Goal: Use online tool/utility: Use online tool/utility

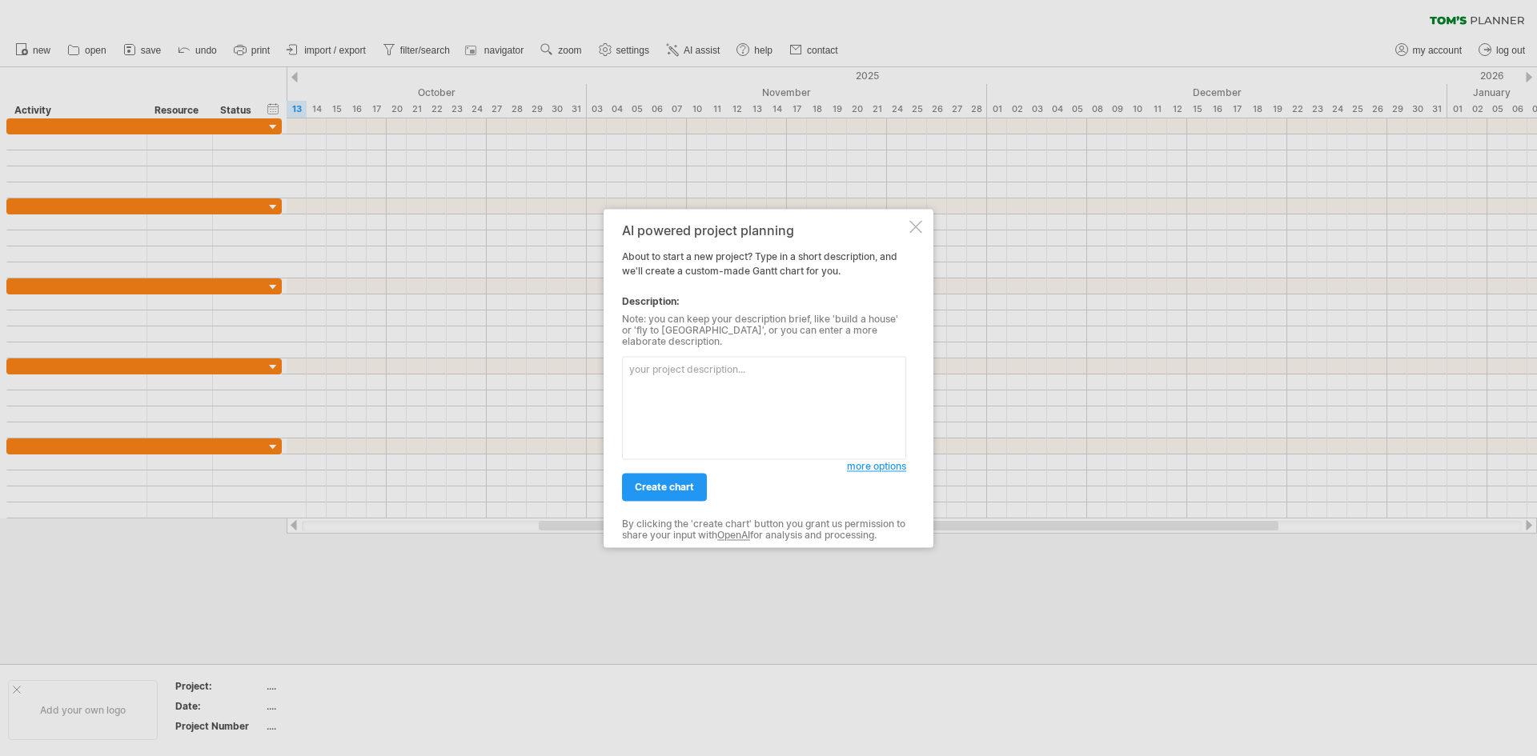
click at [708, 377] on textarea at bounding box center [764, 407] width 284 height 103
type textarea "Outline the timeline for my dissertation, beginning with proposal development, …"
click at [671, 484] on span "create chart" at bounding box center [664, 487] width 59 height 12
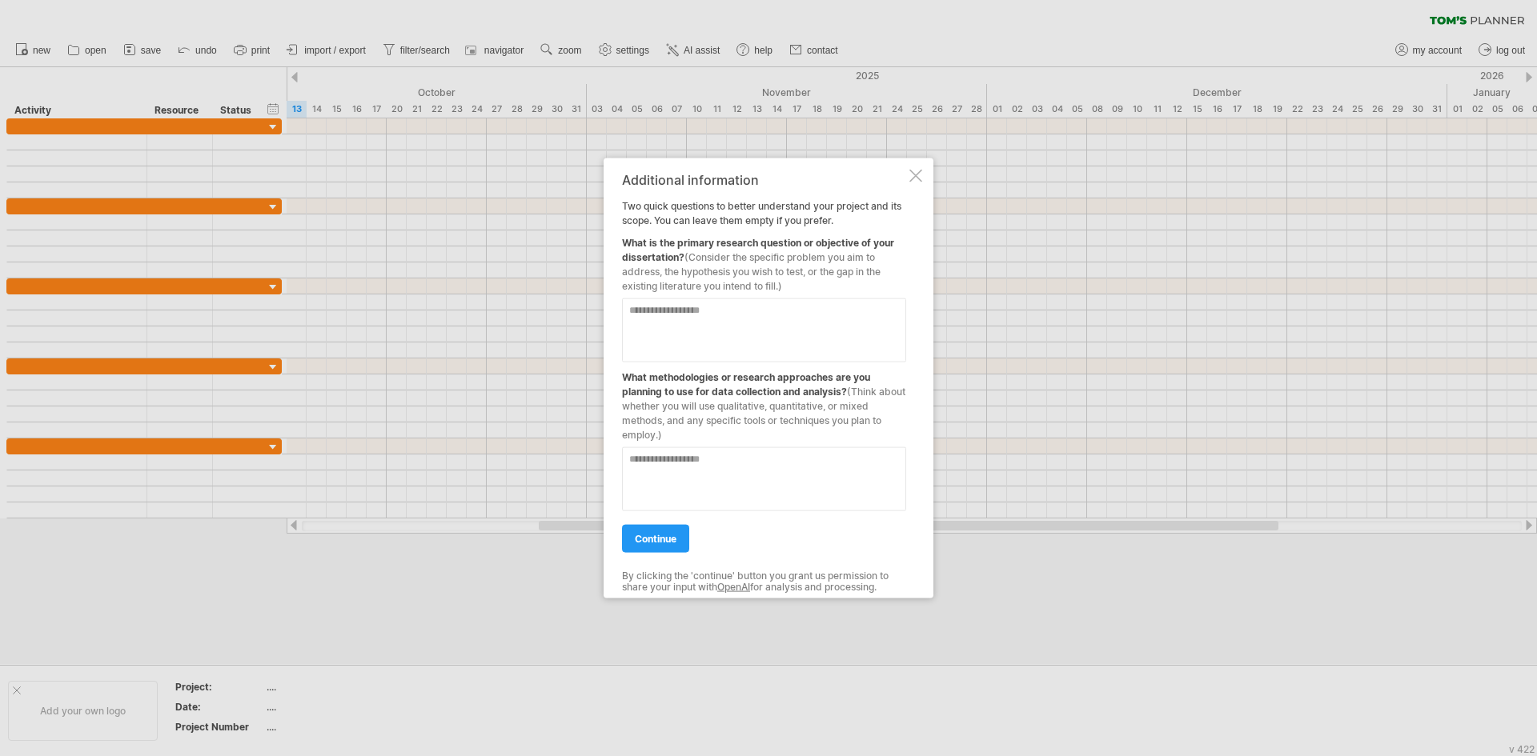
click at [694, 315] on textarea at bounding box center [764, 330] width 284 height 64
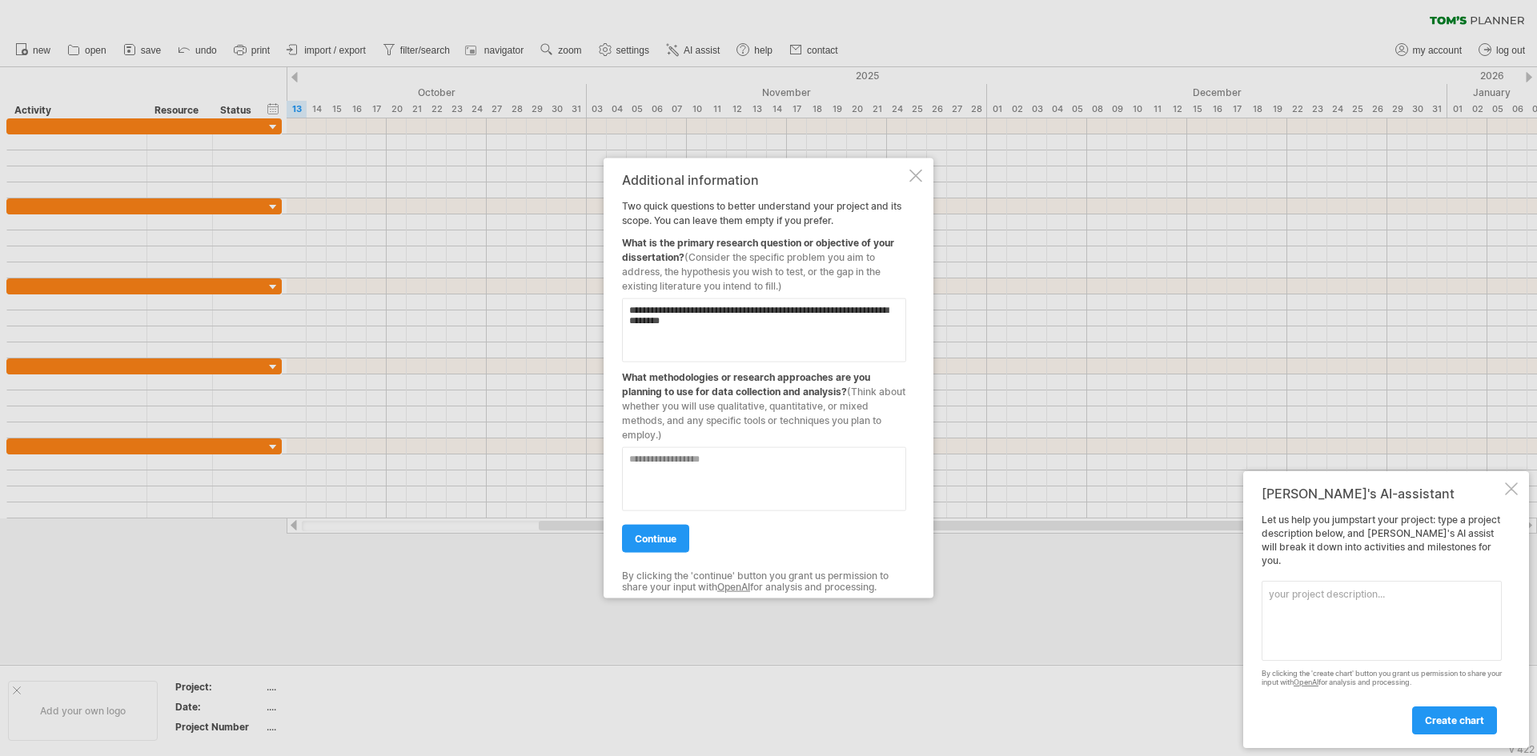
type textarea "**********"
click at [708, 467] on textarea at bounding box center [764, 479] width 284 height 64
type textarea "**********"
click at [666, 547] on link "continue" at bounding box center [655, 538] width 67 height 28
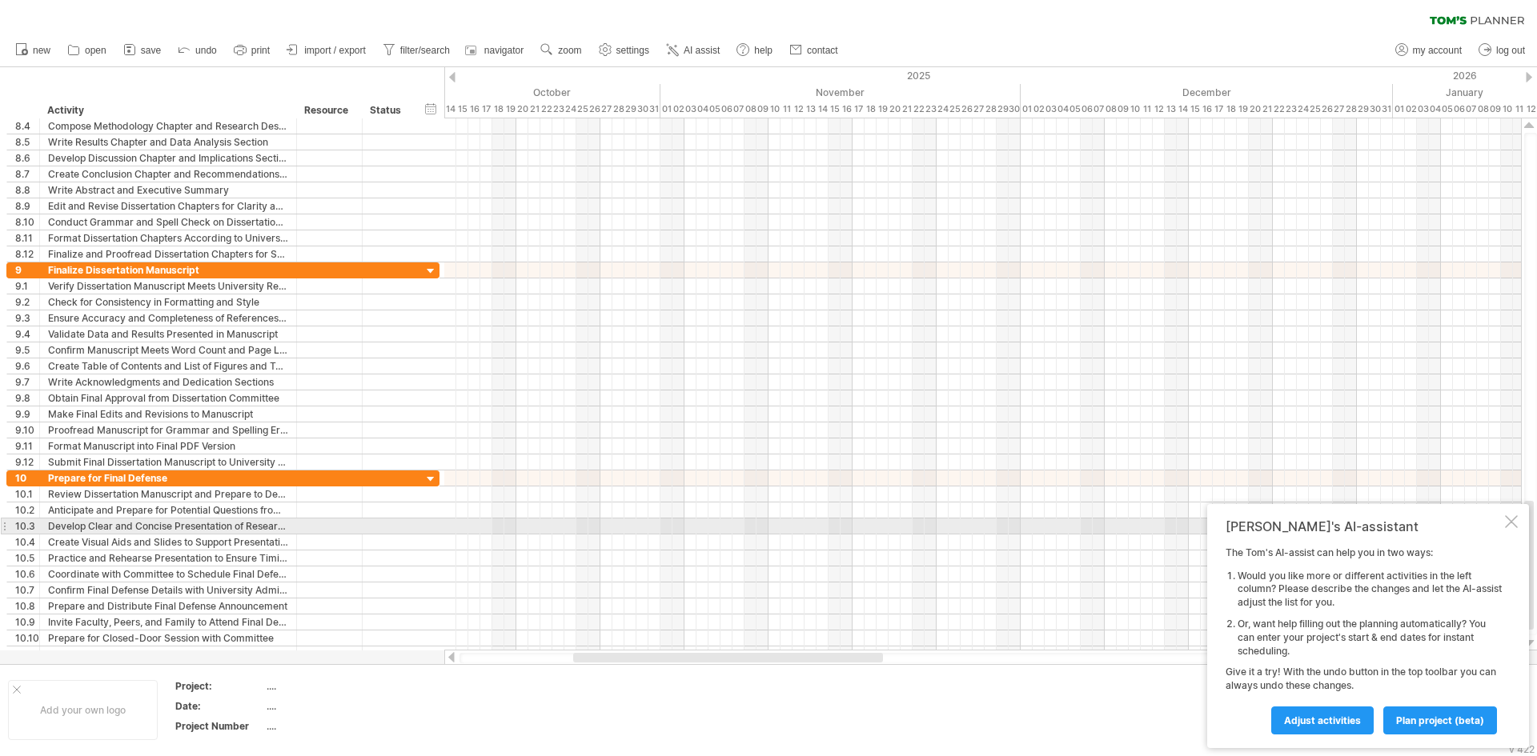
click at [1512, 519] on div at bounding box center [1511, 521] width 13 height 13
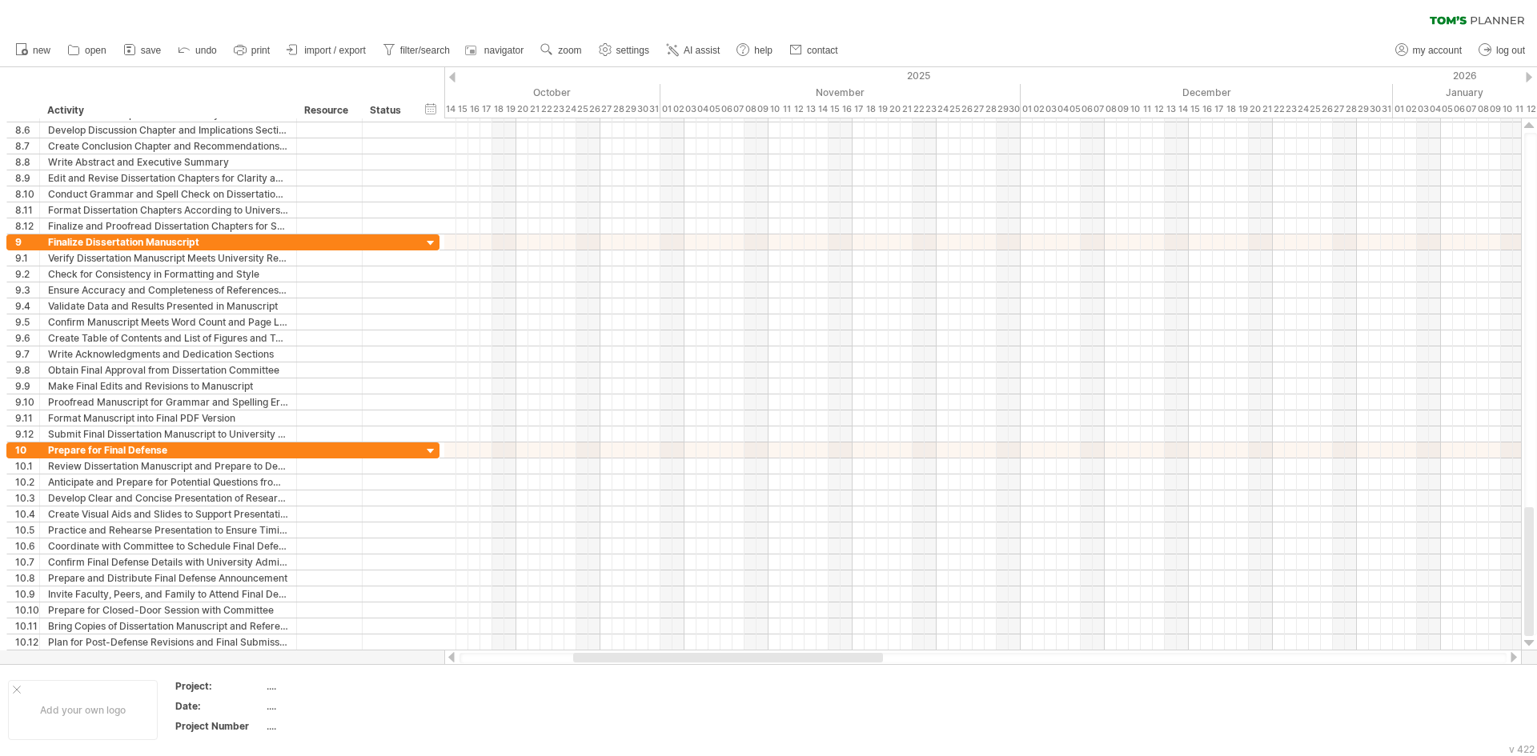
click at [1530, 74] on div at bounding box center [1528, 77] width 6 height 10
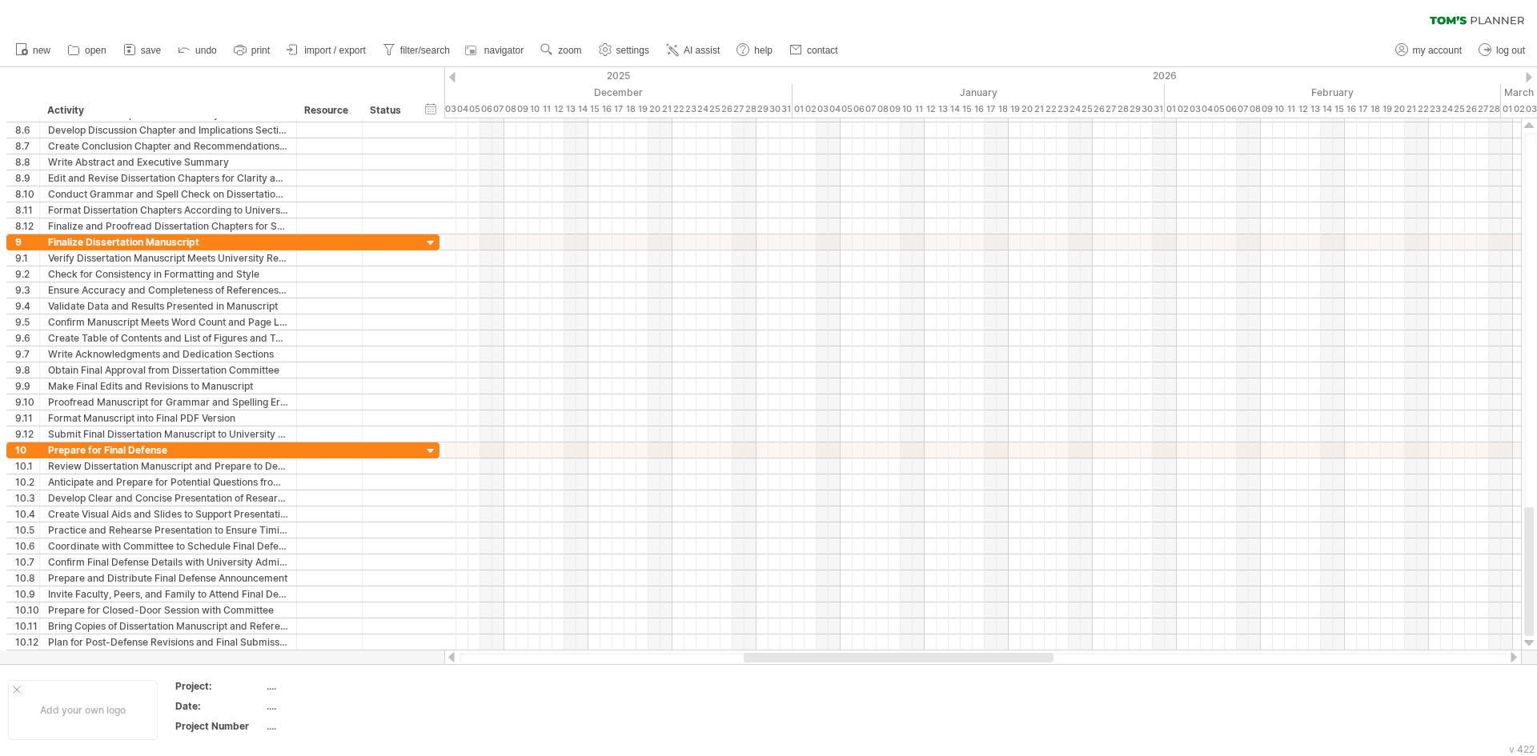
click at [1530, 74] on div at bounding box center [1528, 77] width 6 height 10
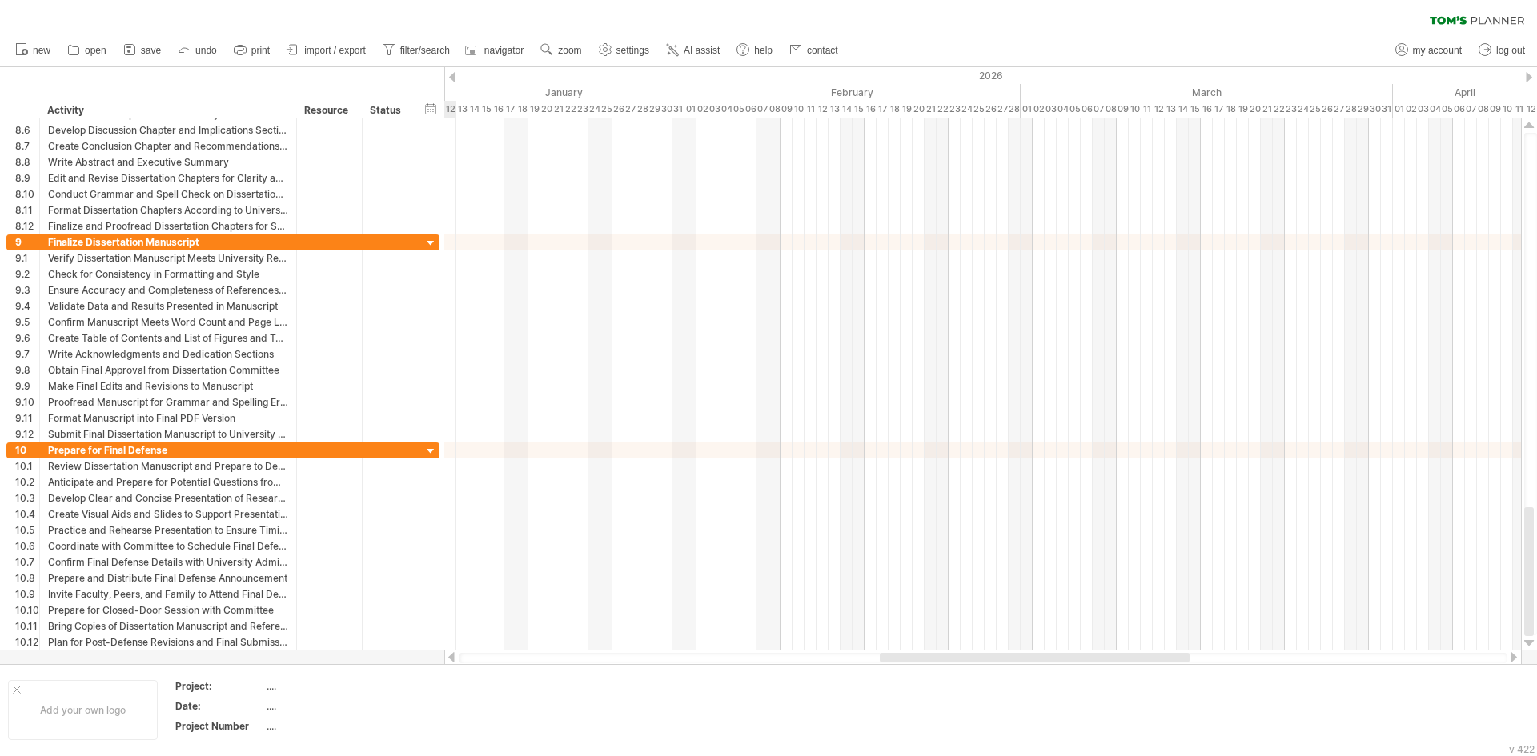
click at [1530, 74] on div at bounding box center [1528, 77] width 6 height 10
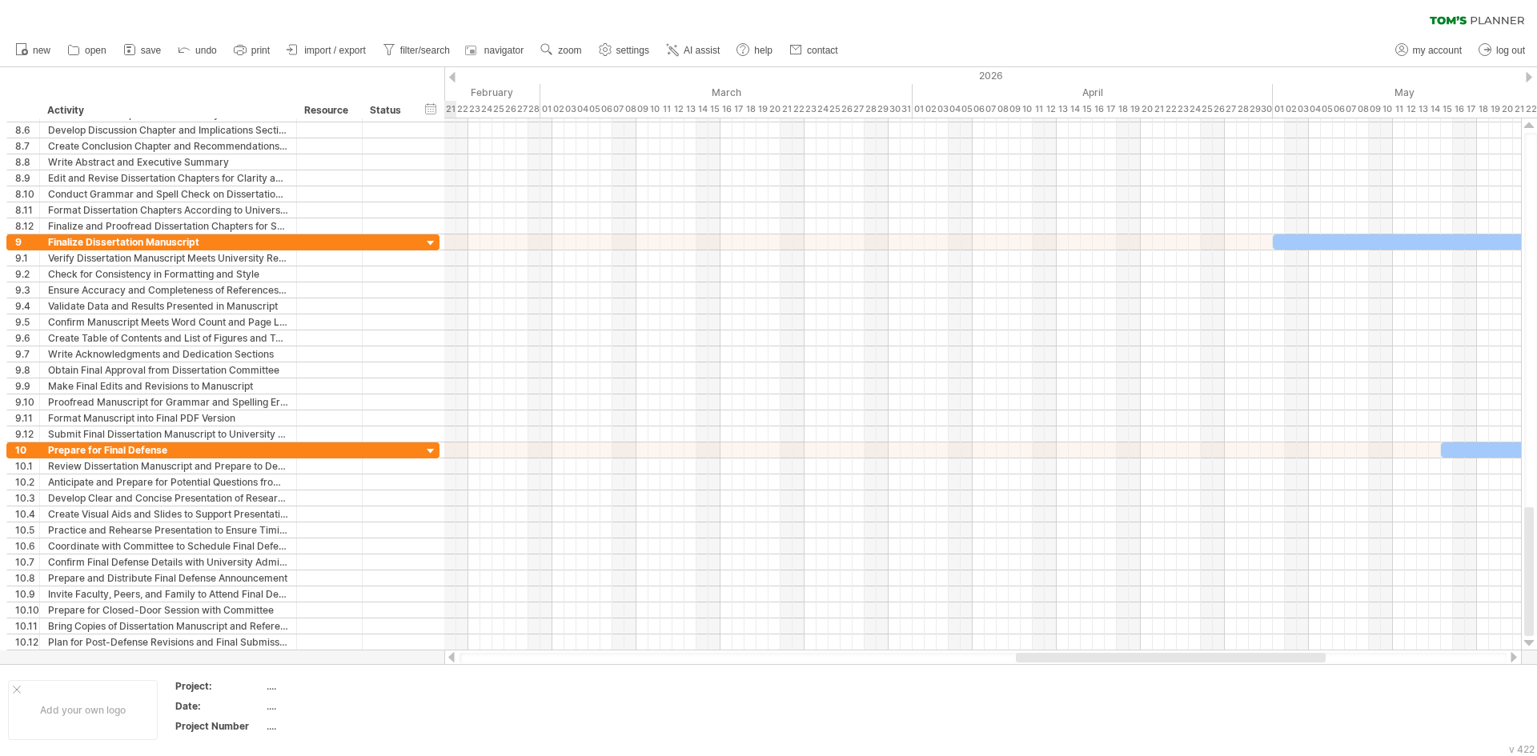
click at [1530, 74] on div at bounding box center [1528, 77] width 6 height 10
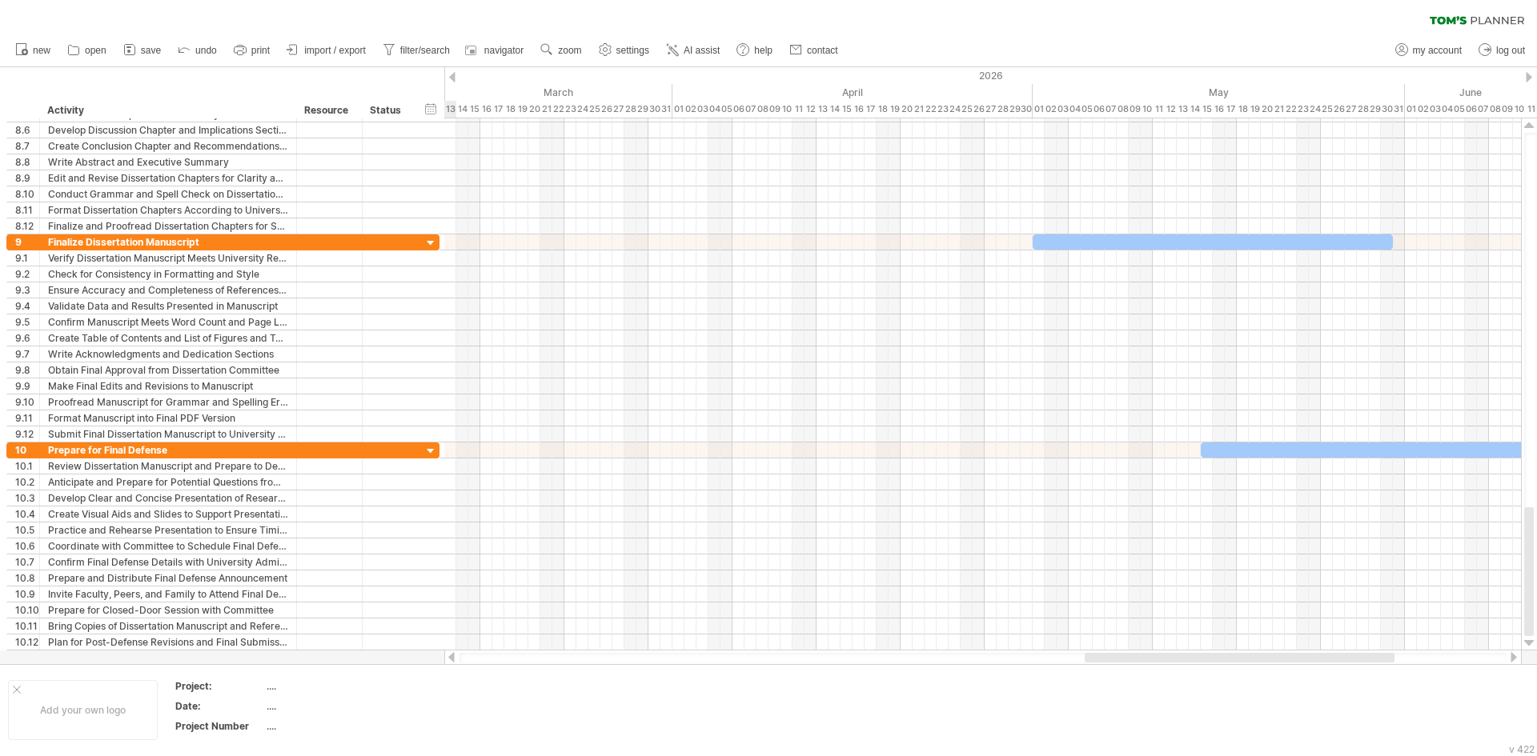
click at [1530, 74] on div at bounding box center [1528, 77] width 6 height 10
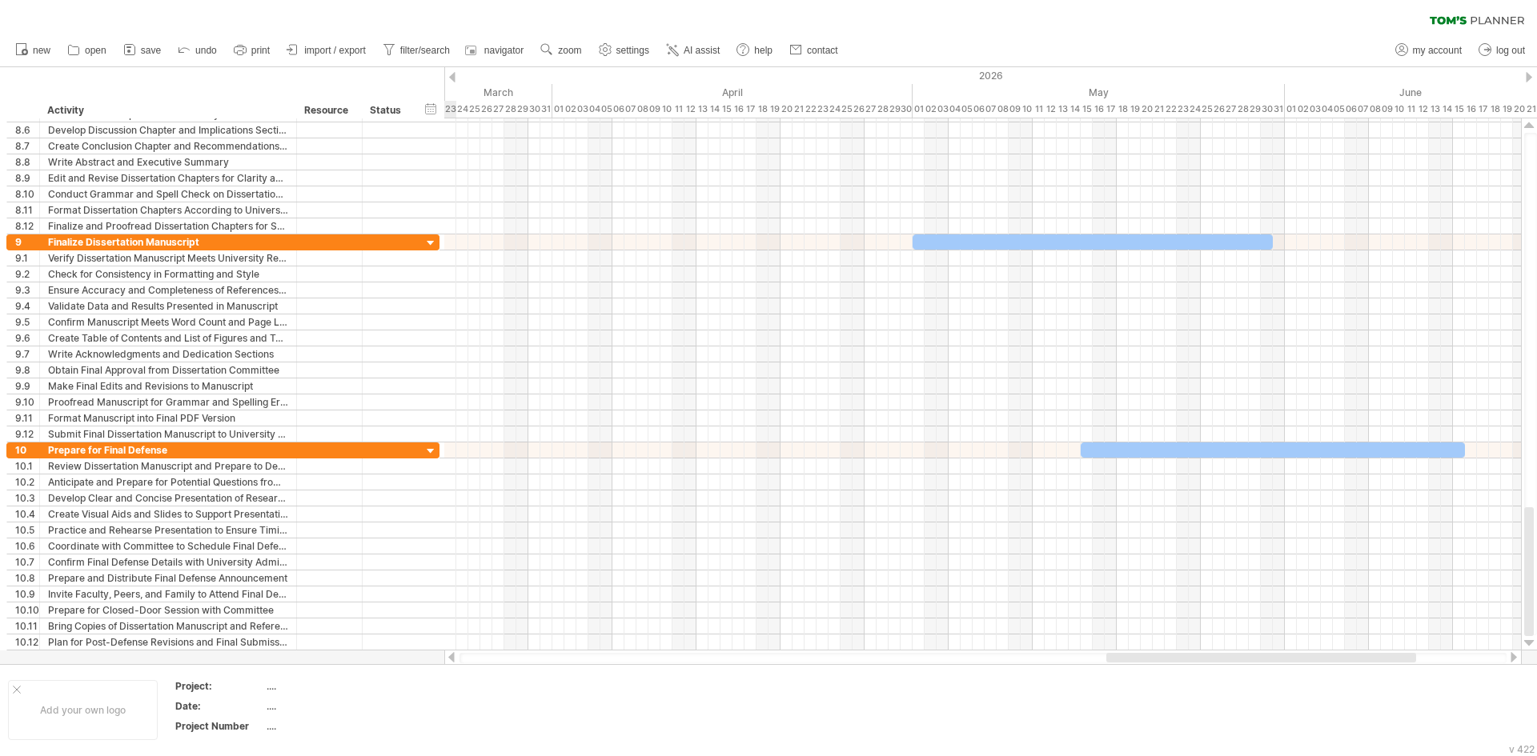
click at [1530, 74] on div at bounding box center [1528, 77] width 6 height 10
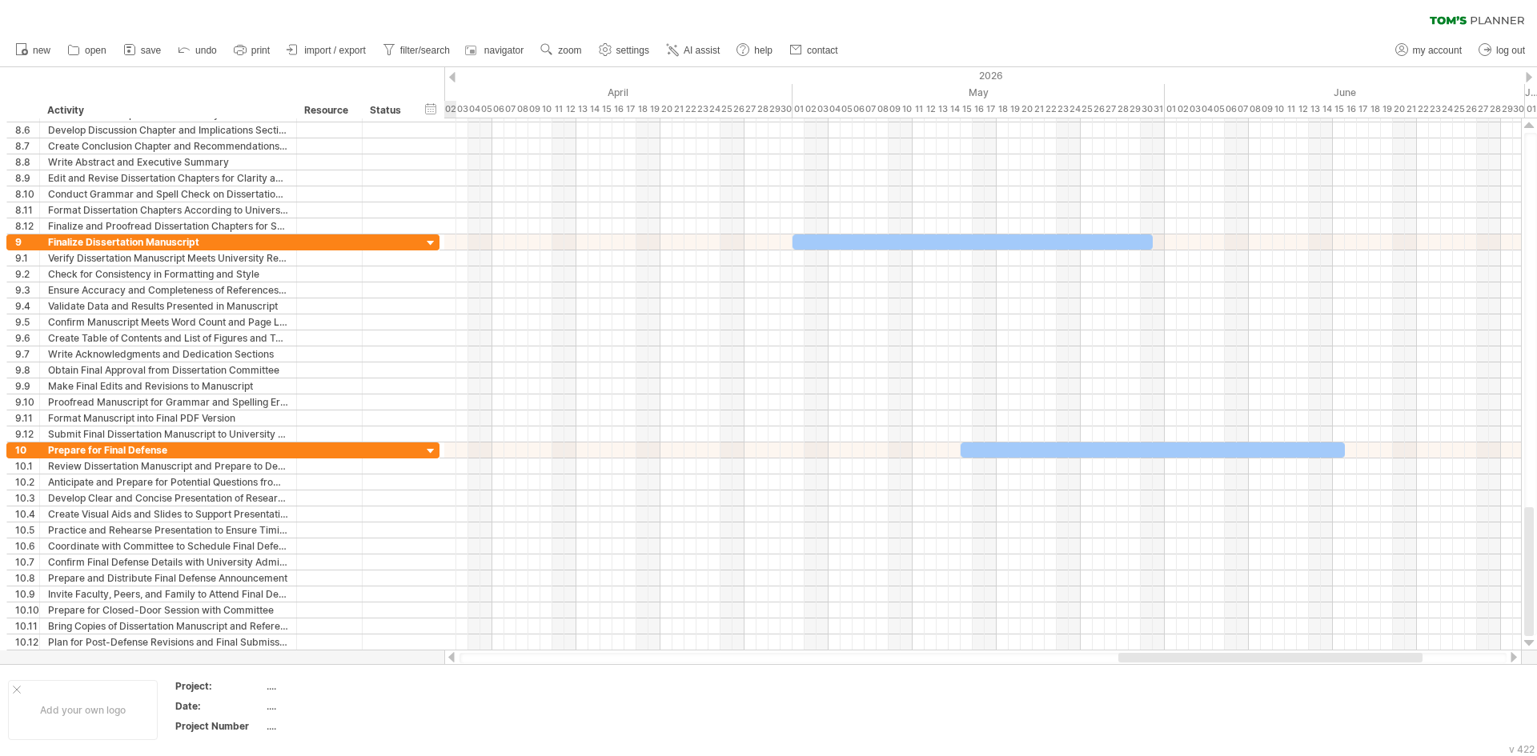
click at [1530, 74] on div at bounding box center [1528, 77] width 6 height 10
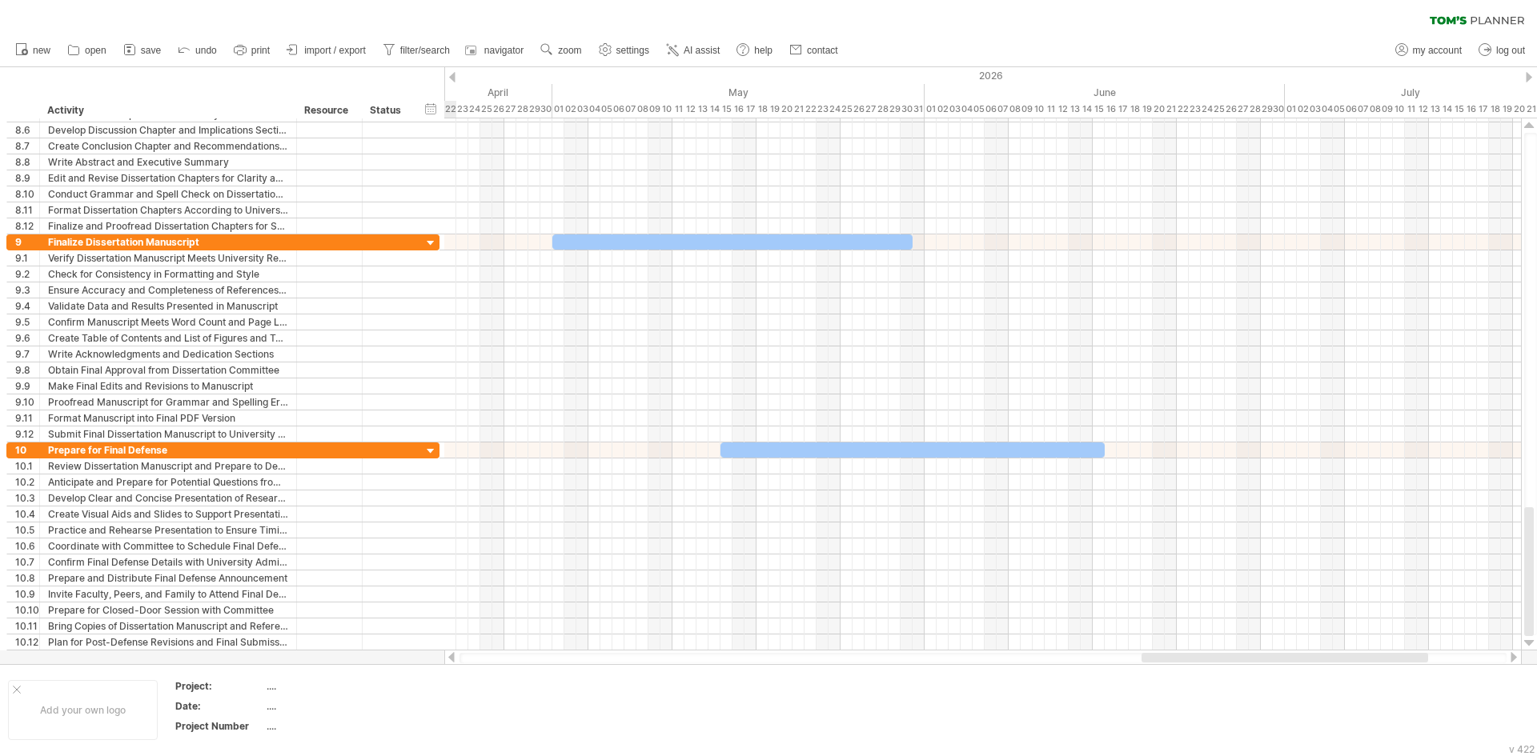
click at [1530, 74] on div at bounding box center [1528, 77] width 6 height 10
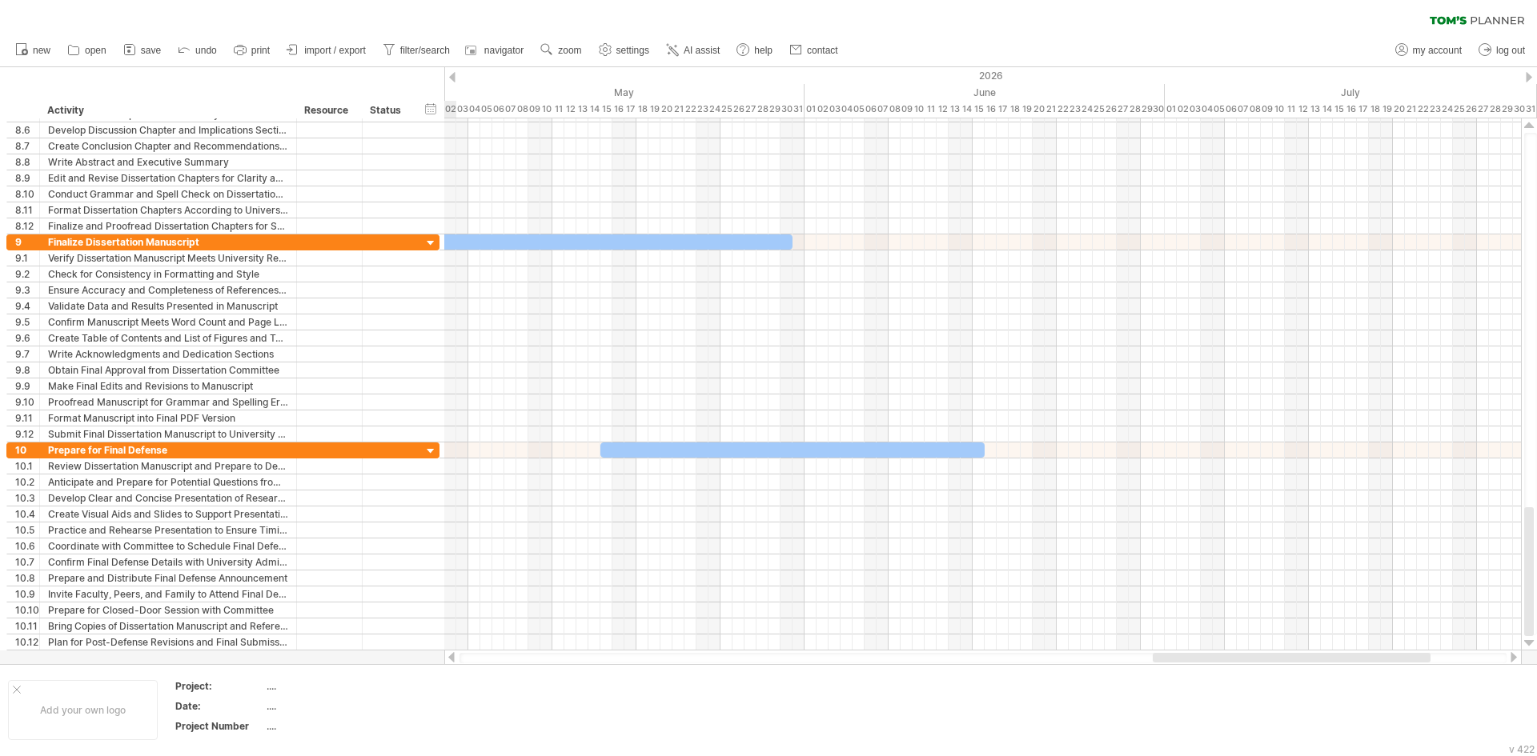
click at [1530, 74] on div at bounding box center [1528, 77] width 6 height 10
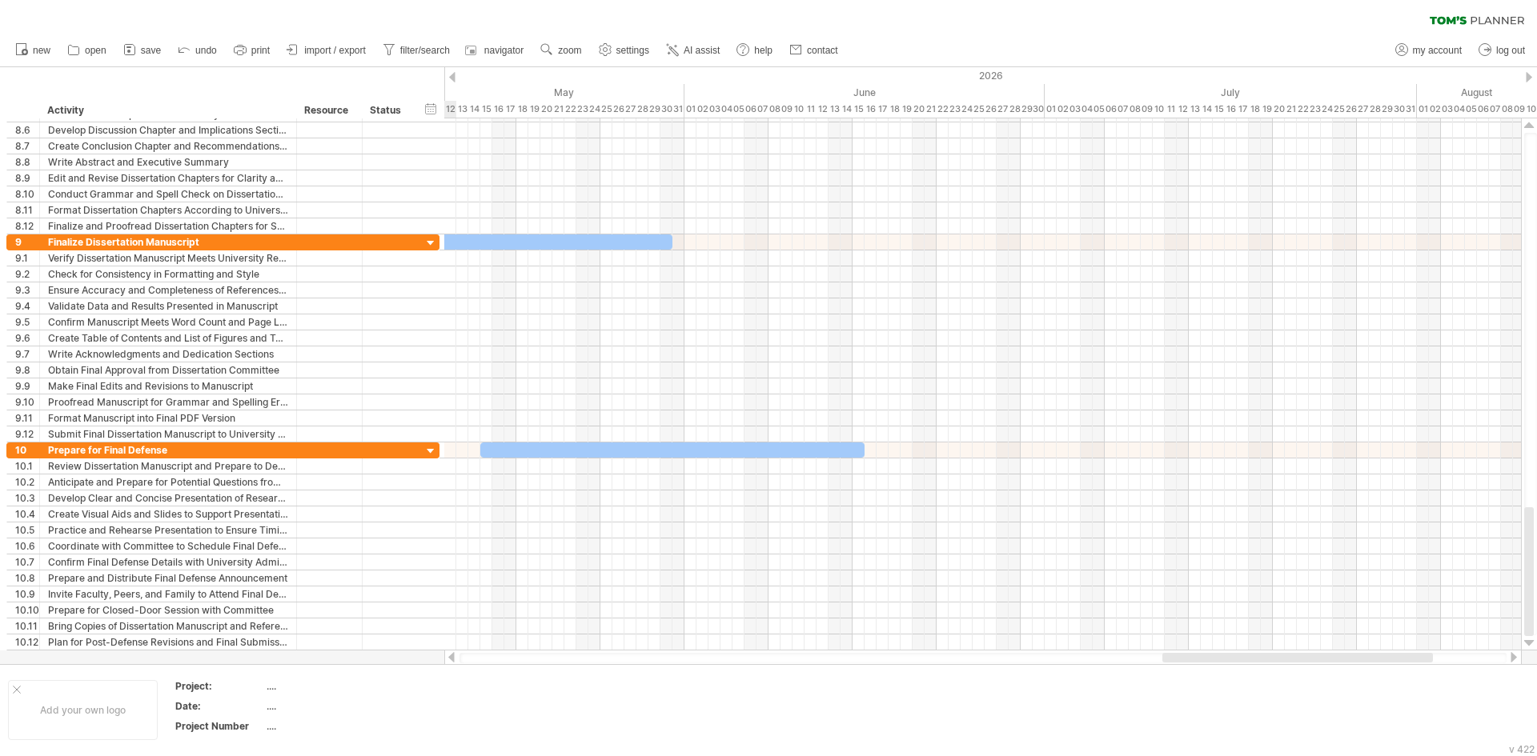
click at [1530, 74] on div at bounding box center [1528, 77] width 6 height 10
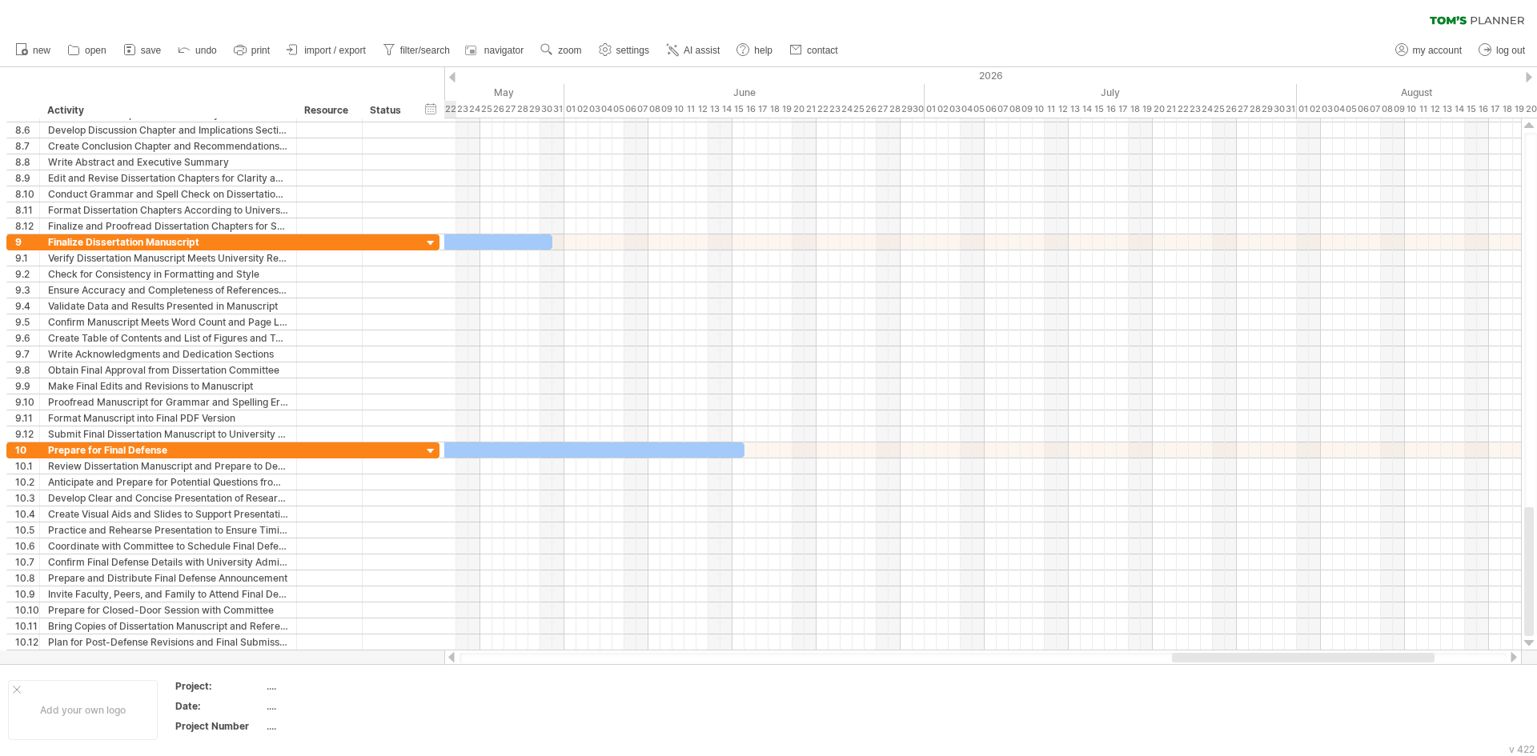
click at [1530, 74] on div at bounding box center [1528, 77] width 6 height 10
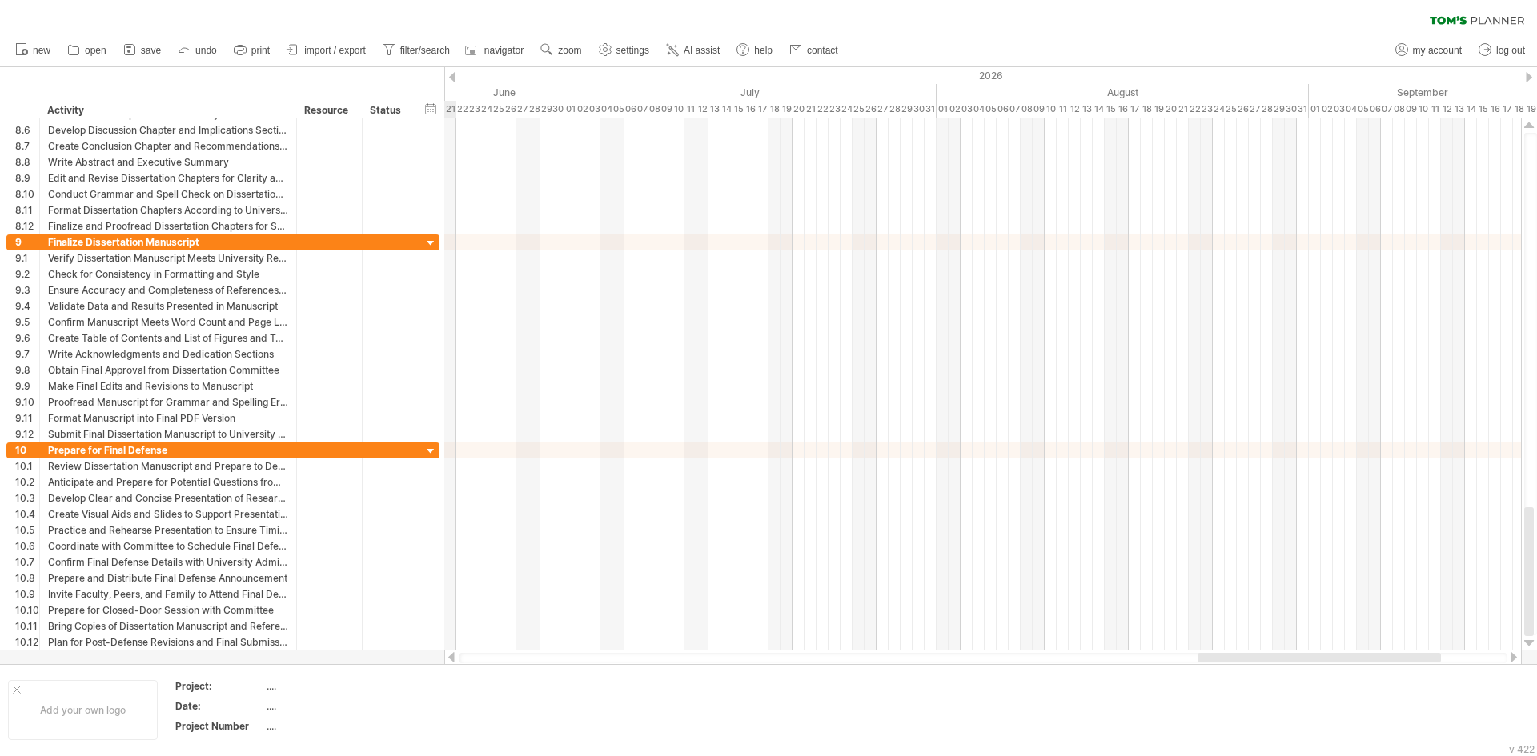
click at [1530, 74] on div at bounding box center [1528, 77] width 6 height 10
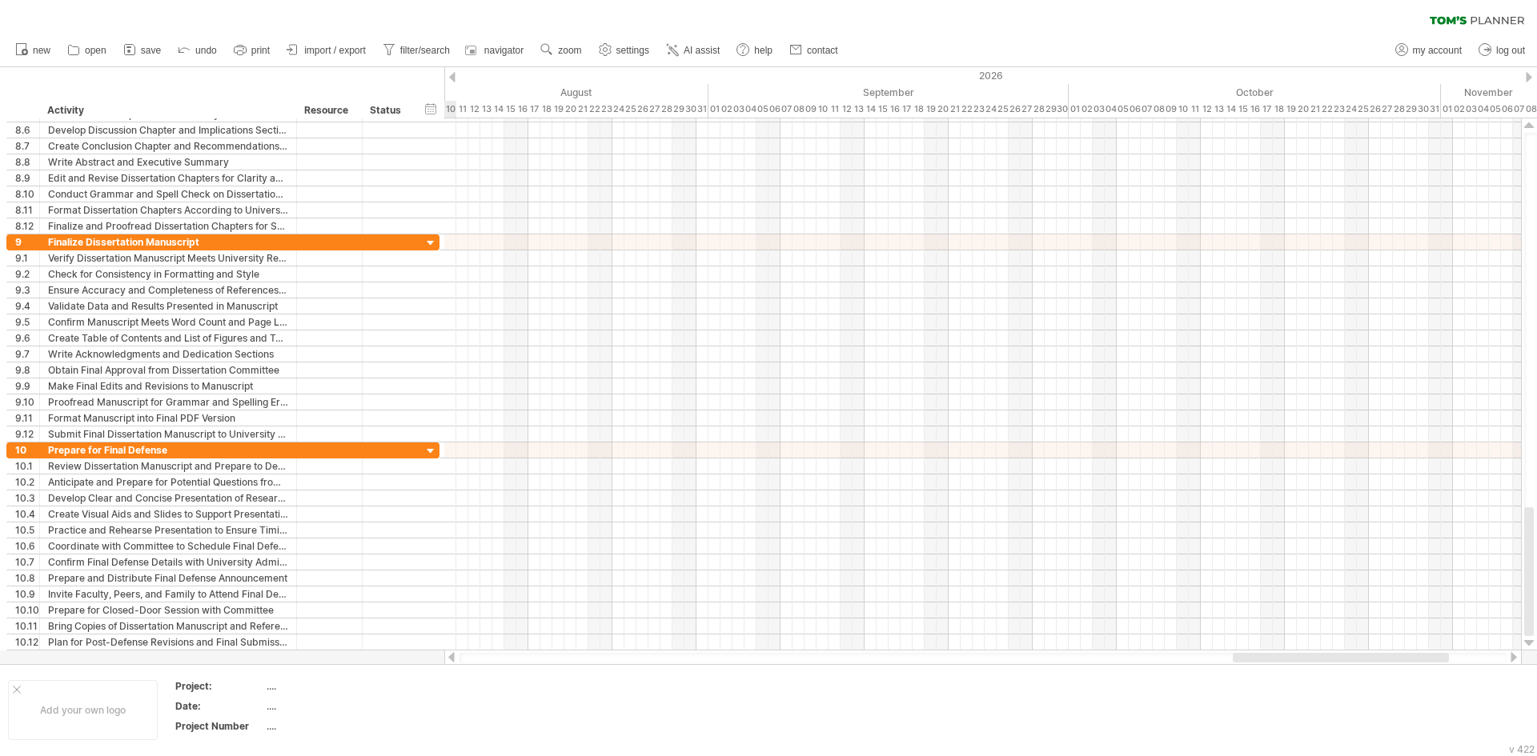
click at [1530, 74] on div at bounding box center [1528, 77] width 6 height 10
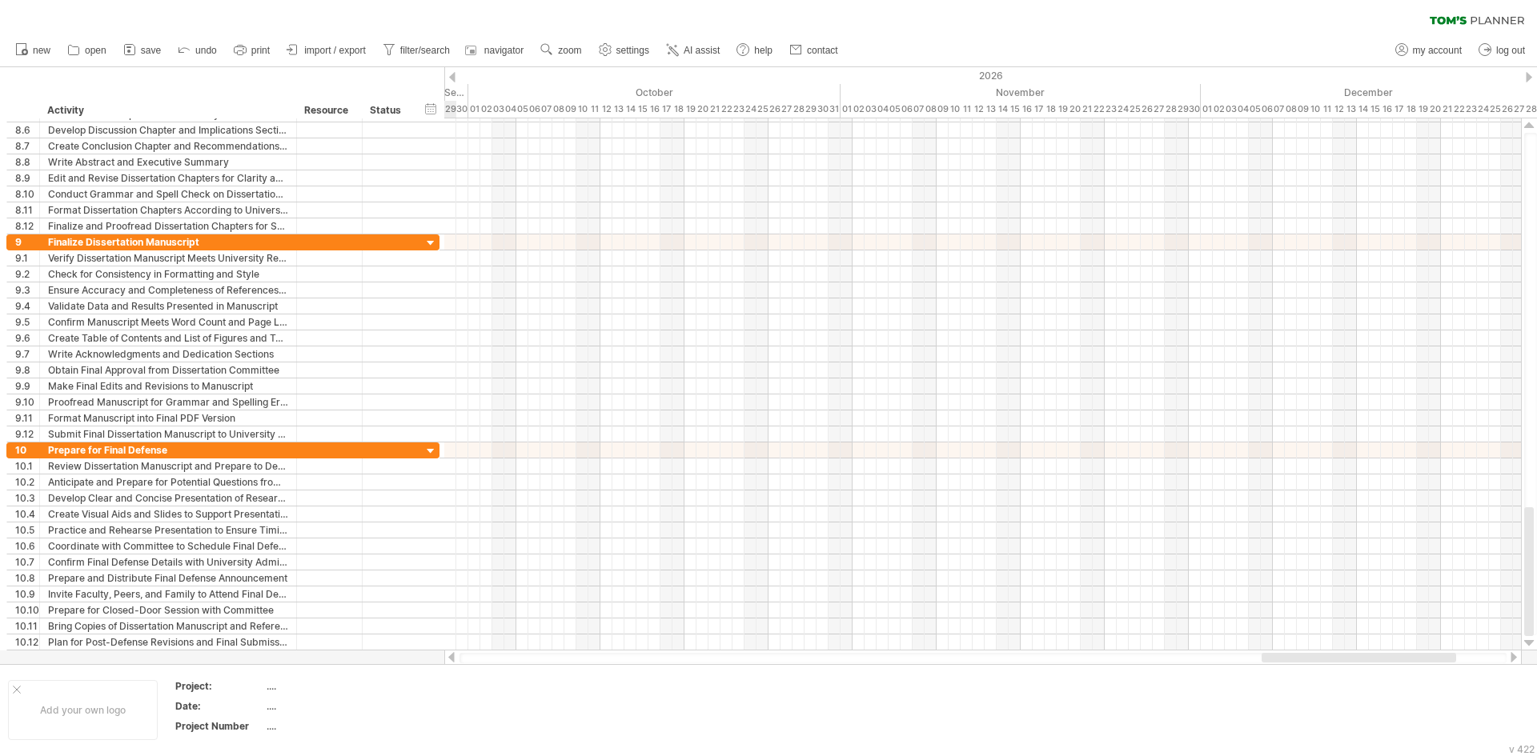
click at [1530, 74] on div at bounding box center [1528, 77] width 6 height 10
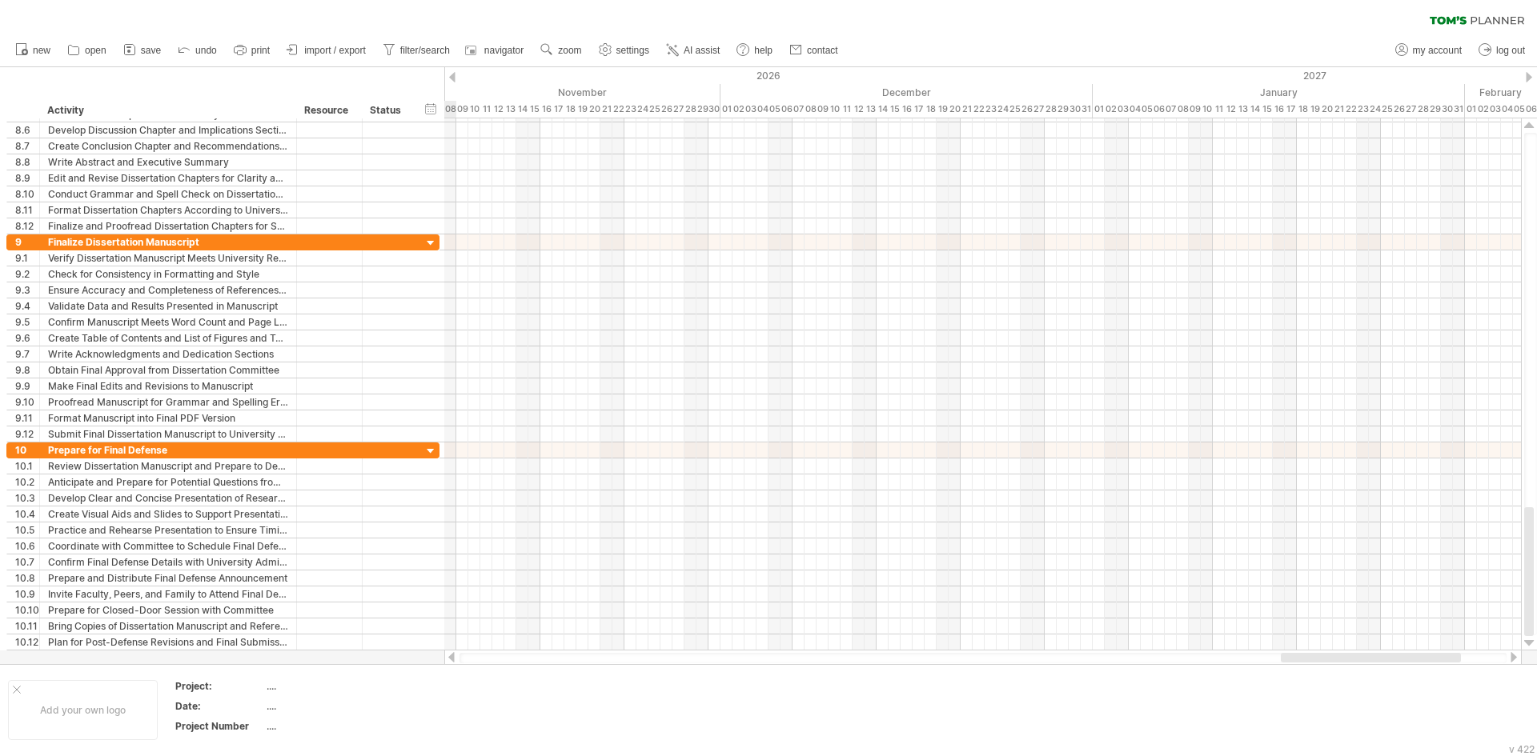
click at [1530, 74] on div at bounding box center [1528, 77] width 6 height 10
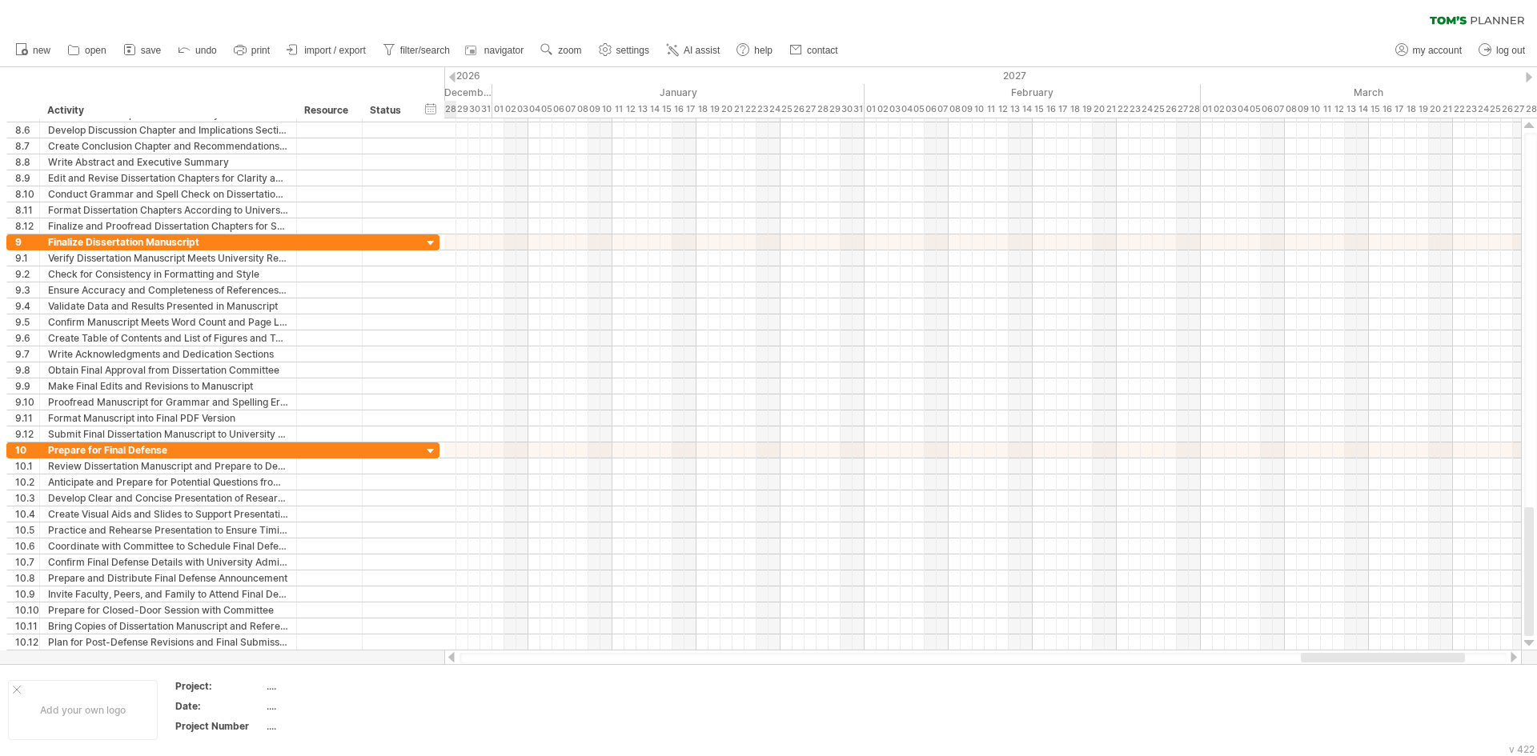
click at [1530, 74] on div at bounding box center [1528, 77] width 6 height 10
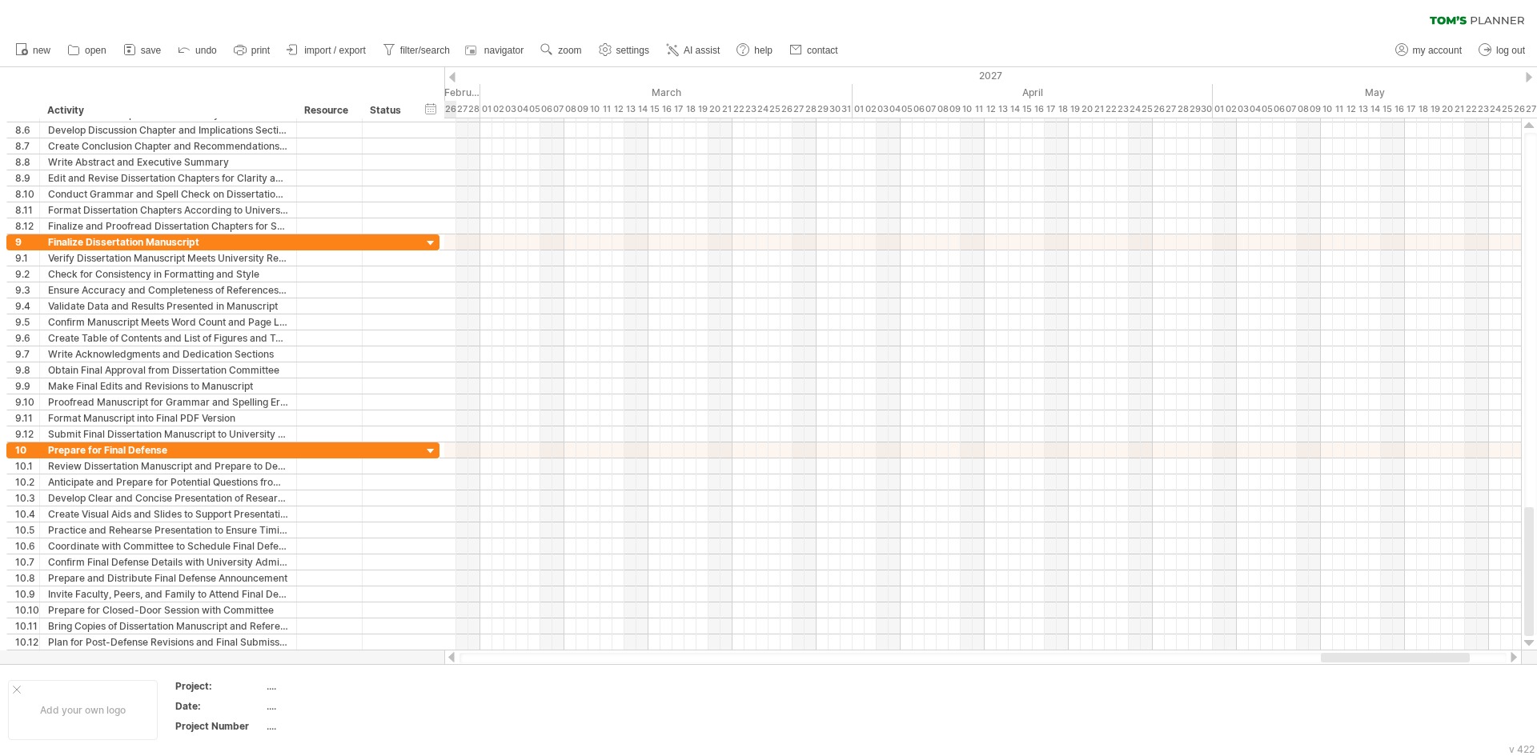
click at [1530, 74] on div at bounding box center [1528, 77] width 6 height 10
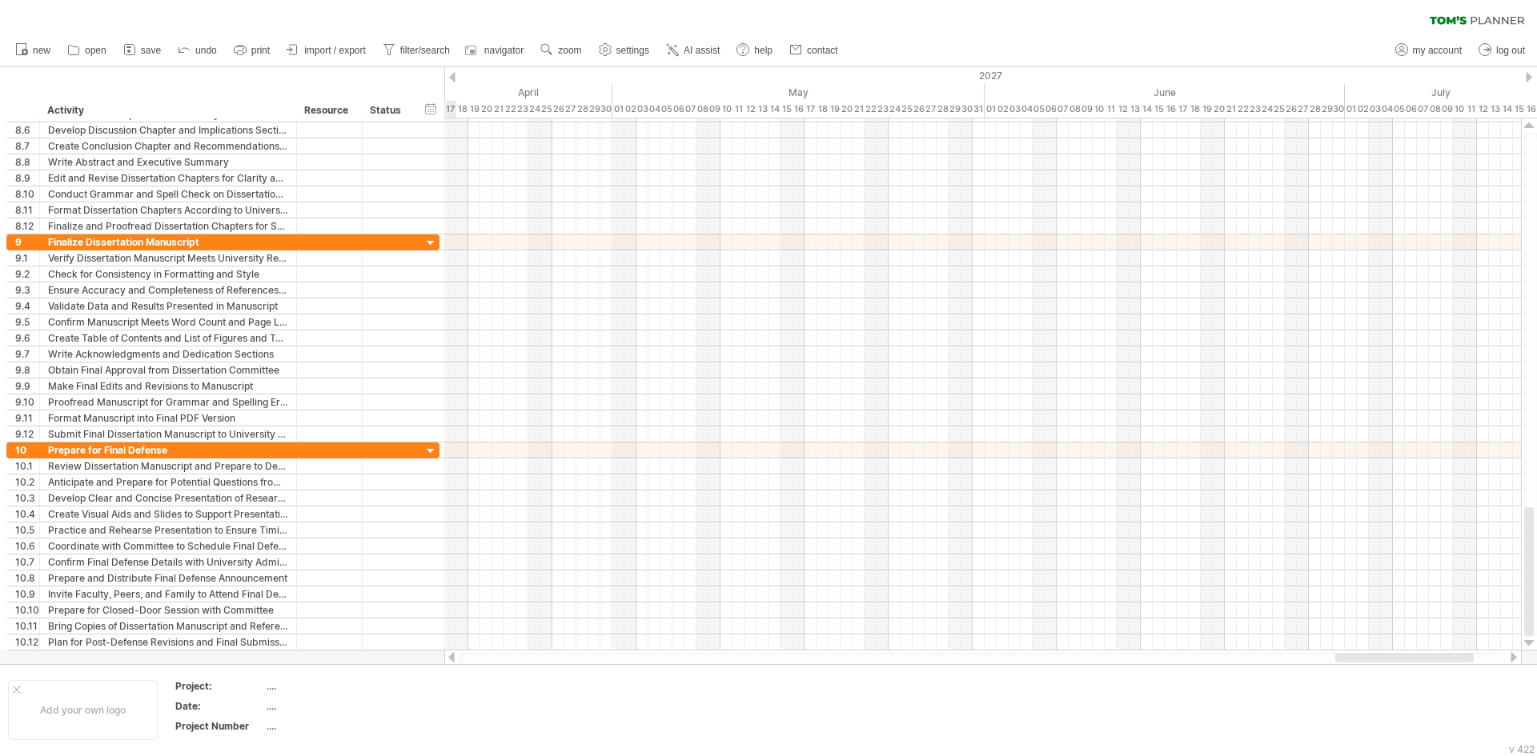
click at [1530, 74] on div at bounding box center [1528, 77] width 6 height 10
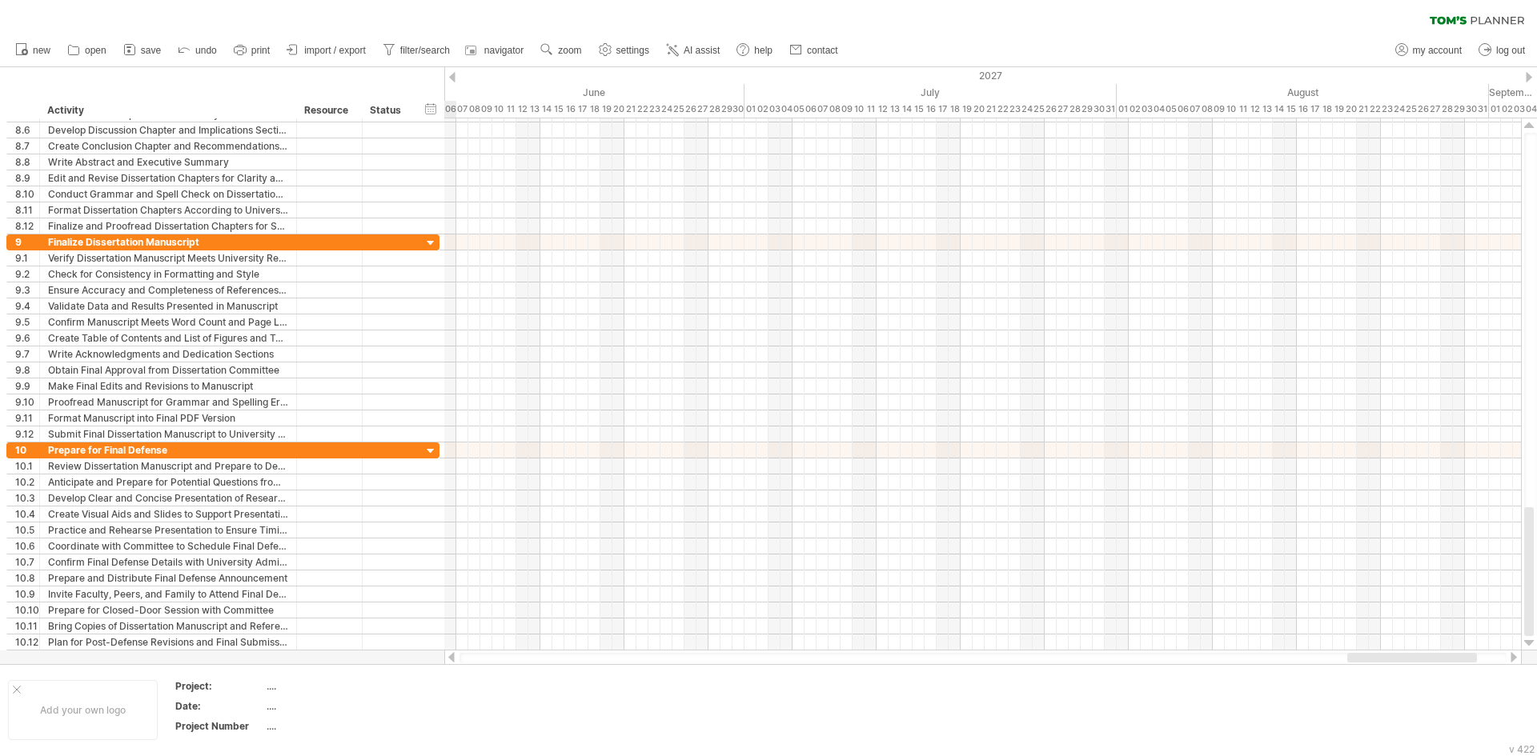
click at [1530, 74] on div at bounding box center [1528, 77] width 6 height 10
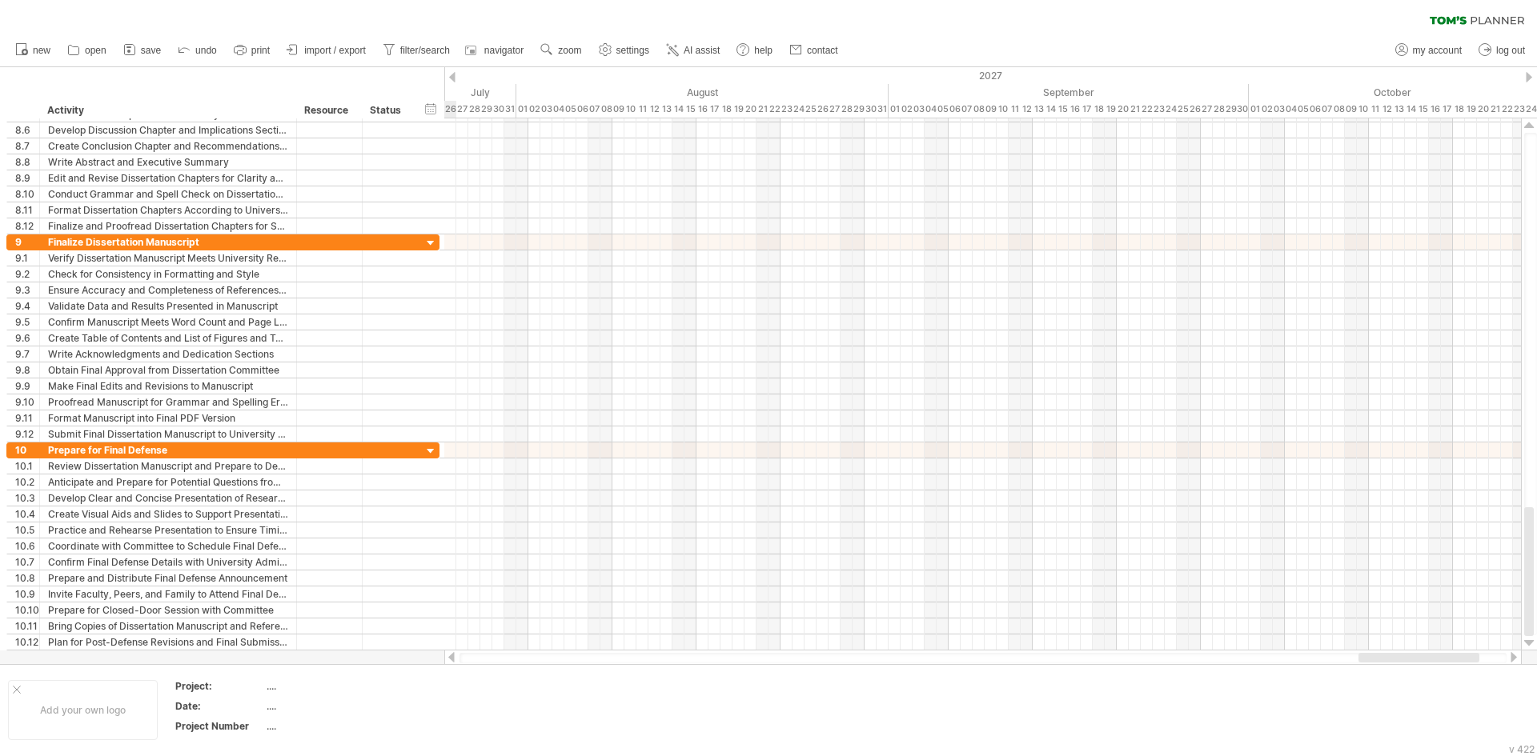
click at [1530, 74] on div at bounding box center [1528, 77] width 6 height 10
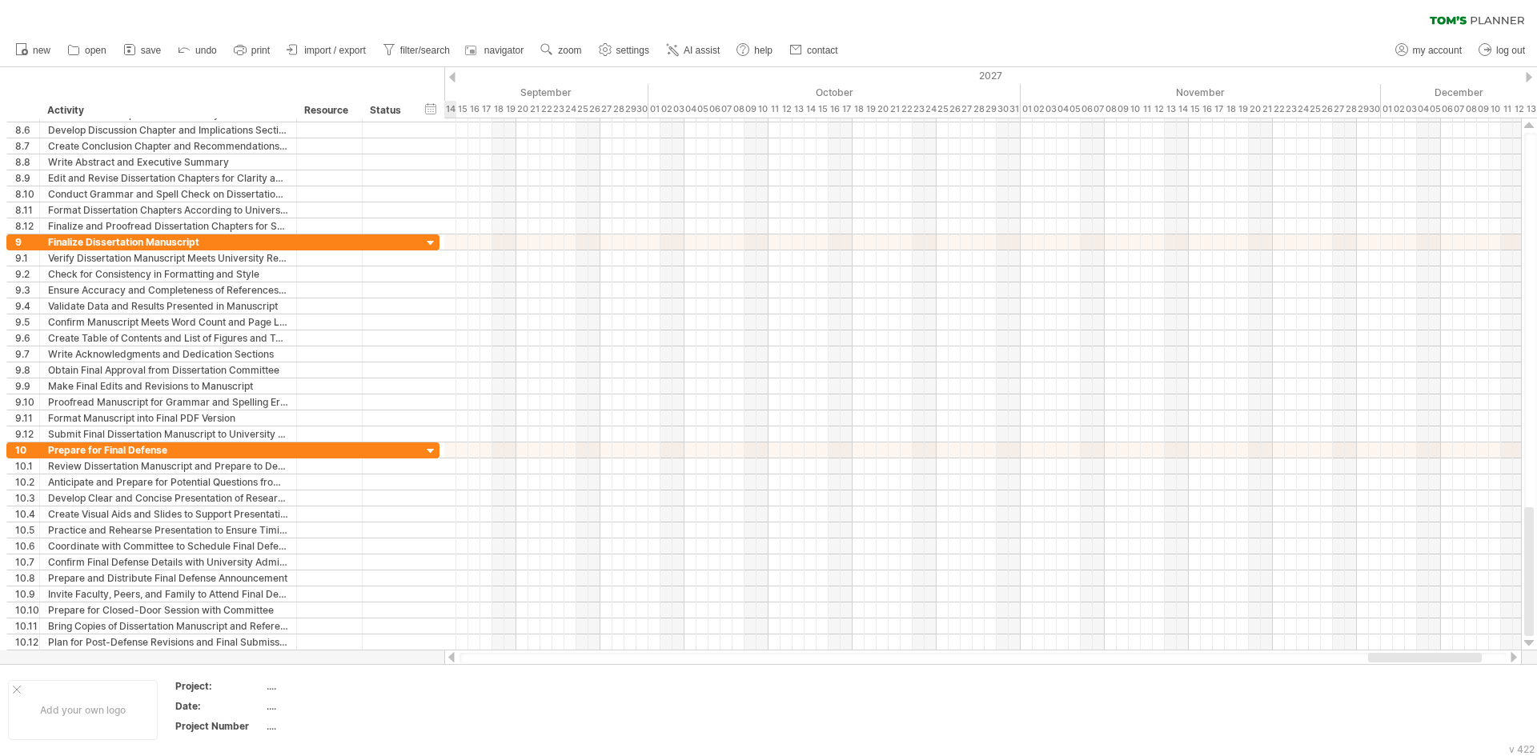
click at [1530, 74] on div at bounding box center [1528, 77] width 6 height 10
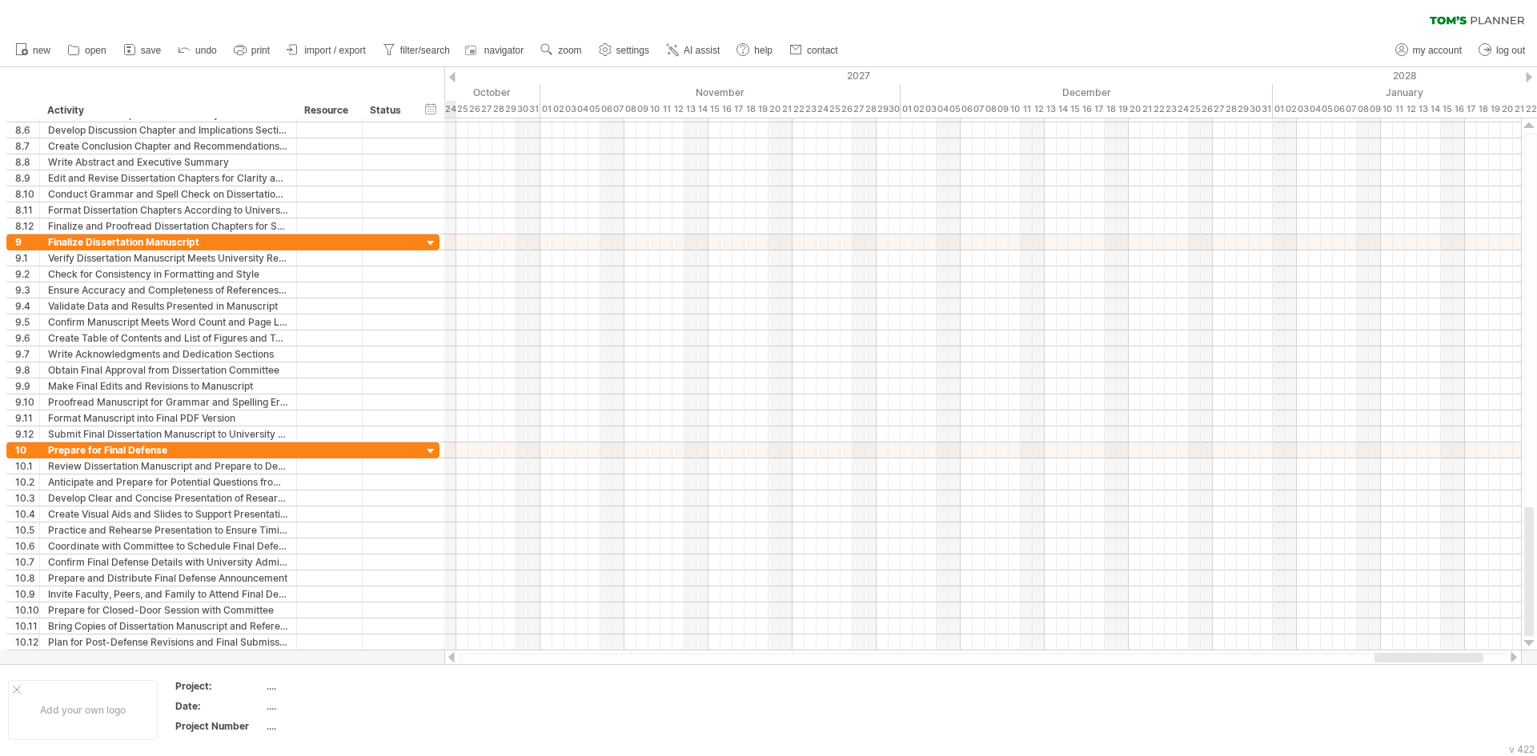
click at [1530, 74] on div at bounding box center [1528, 77] width 6 height 10
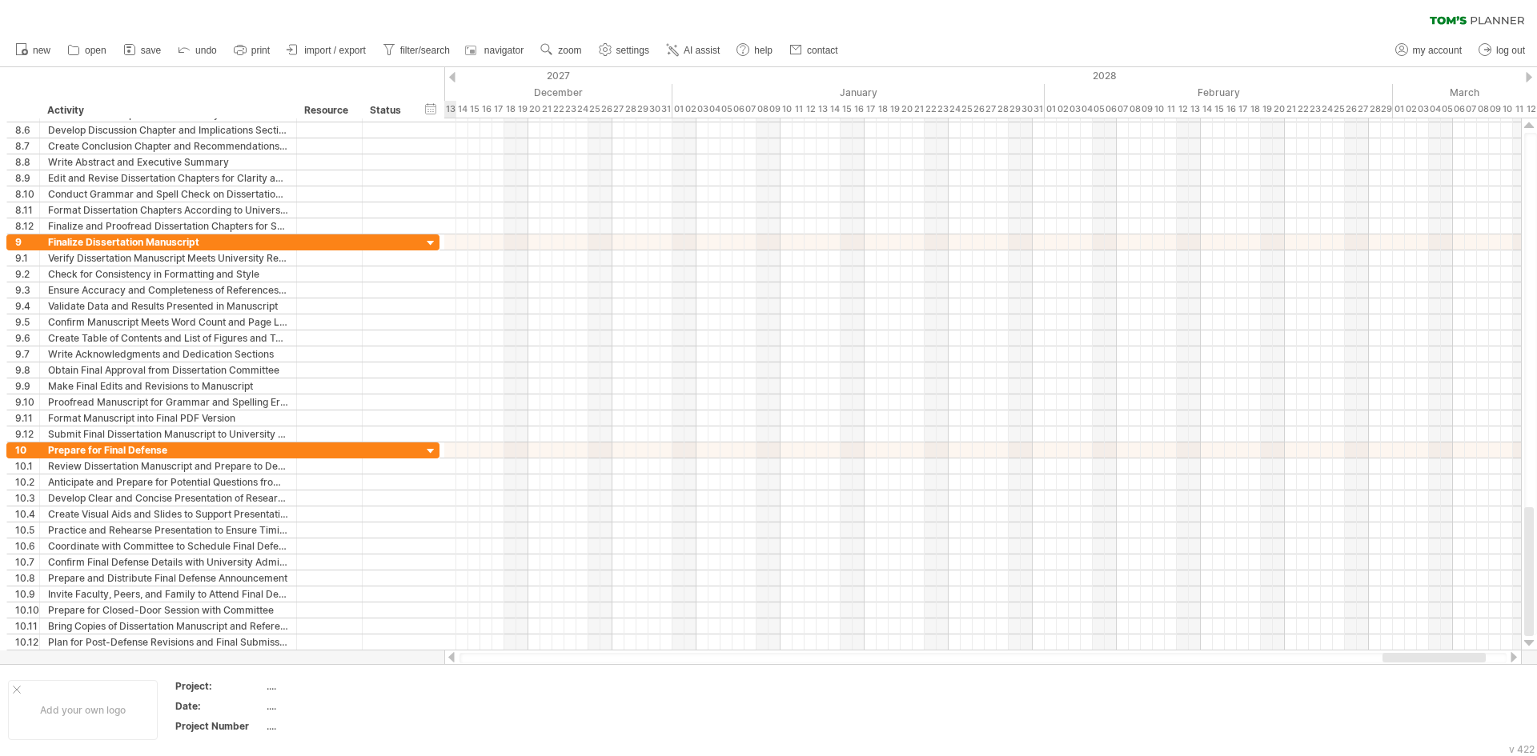
click at [1530, 74] on div at bounding box center [1528, 77] width 6 height 10
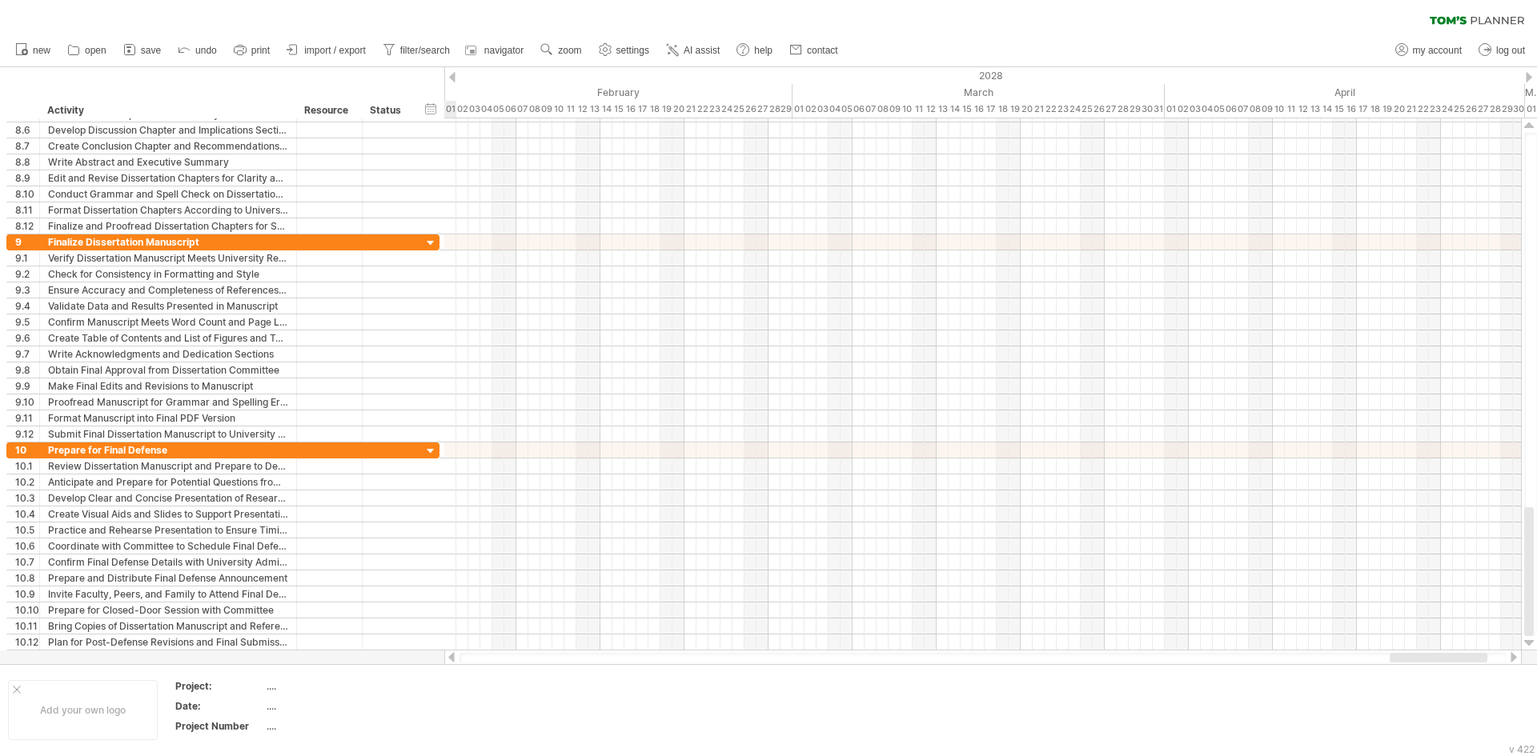
click at [1530, 74] on div at bounding box center [1528, 77] width 6 height 10
click at [1531, 74] on div at bounding box center [1528, 77] width 6 height 10
click at [1533, 74] on div "2028" at bounding box center [1200, 75] width 2977 height 17
click at [1534, 74] on div "2028" at bounding box center [1200, 75] width 2977 height 17
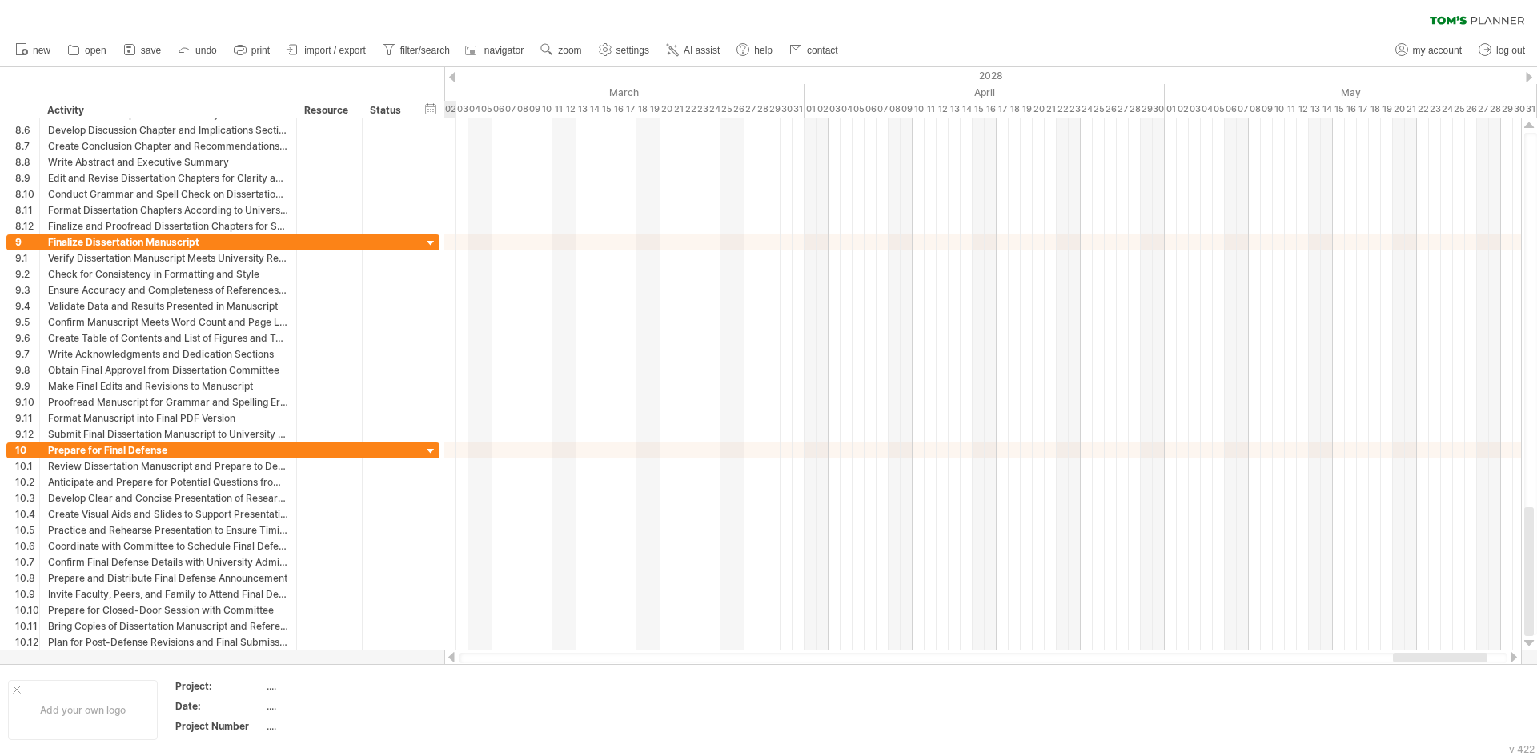
click at [1535, 74] on div "2028" at bounding box center [1200, 75] width 2977 height 17
click at [1525, 74] on div at bounding box center [1528, 77] width 6 height 10
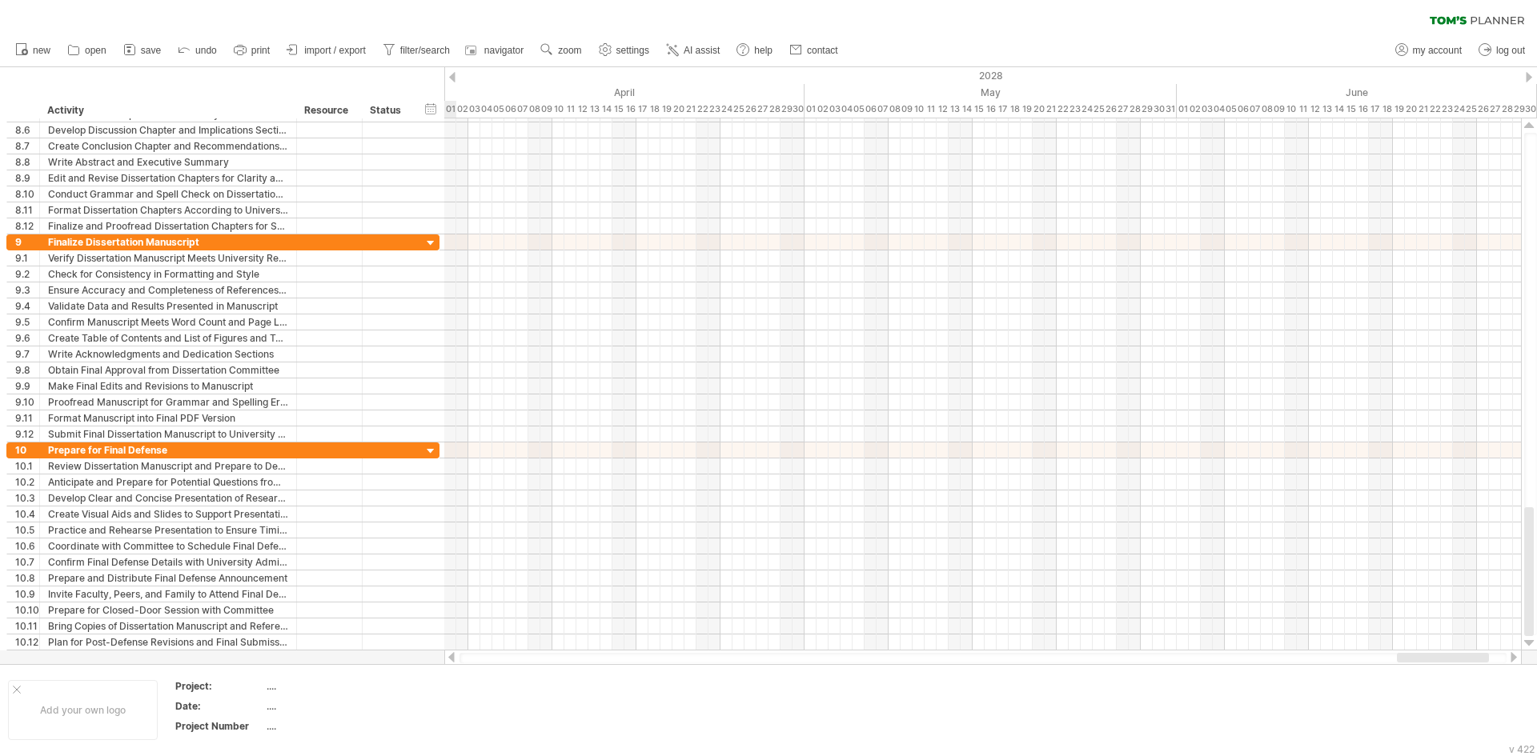
click at [1525, 74] on div at bounding box center [1528, 77] width 6 height 10
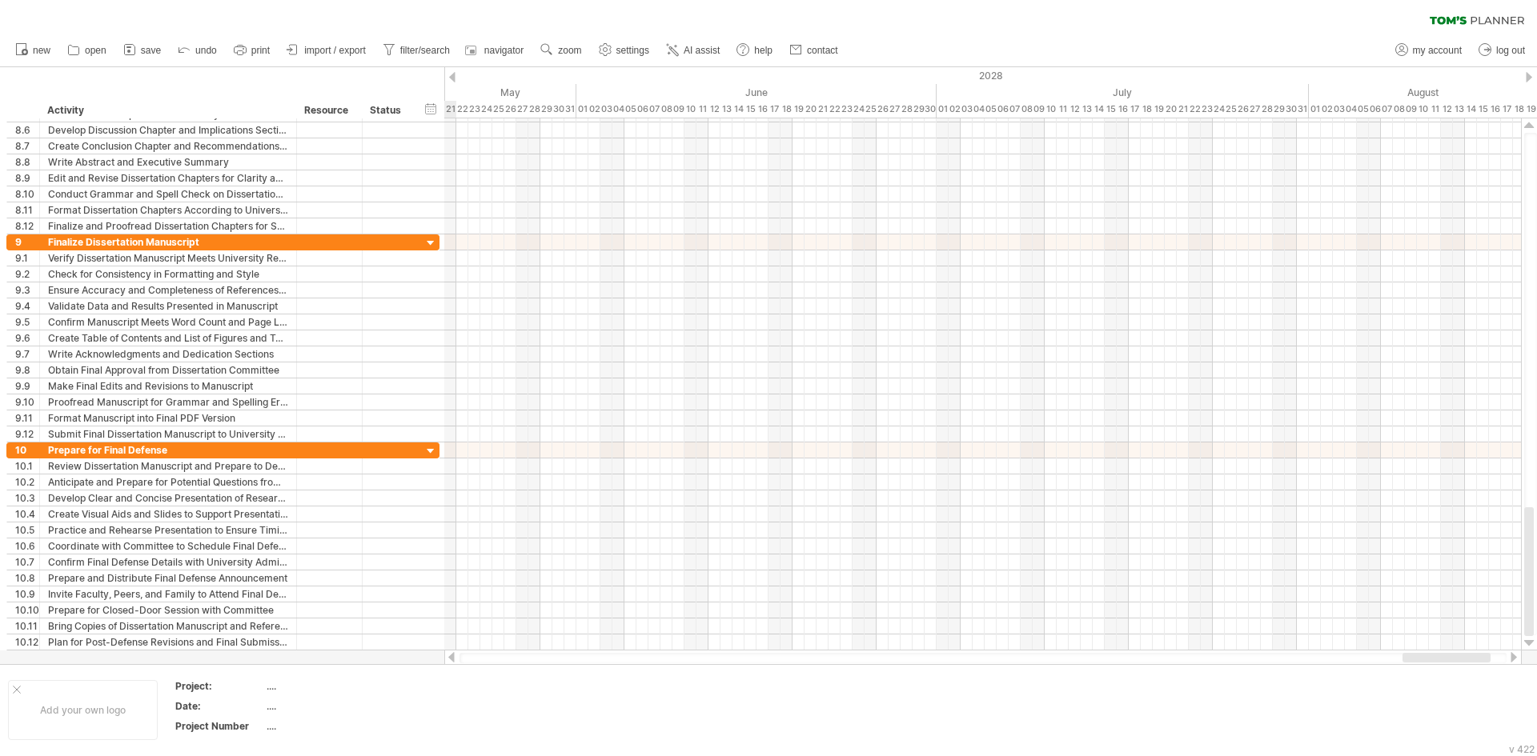
click at [1525, 74] on div at bounding box center [1528, 77] width 6 height 10
click at [1530, 78] on div at bounding box center [1528, 77] width 6 height 10
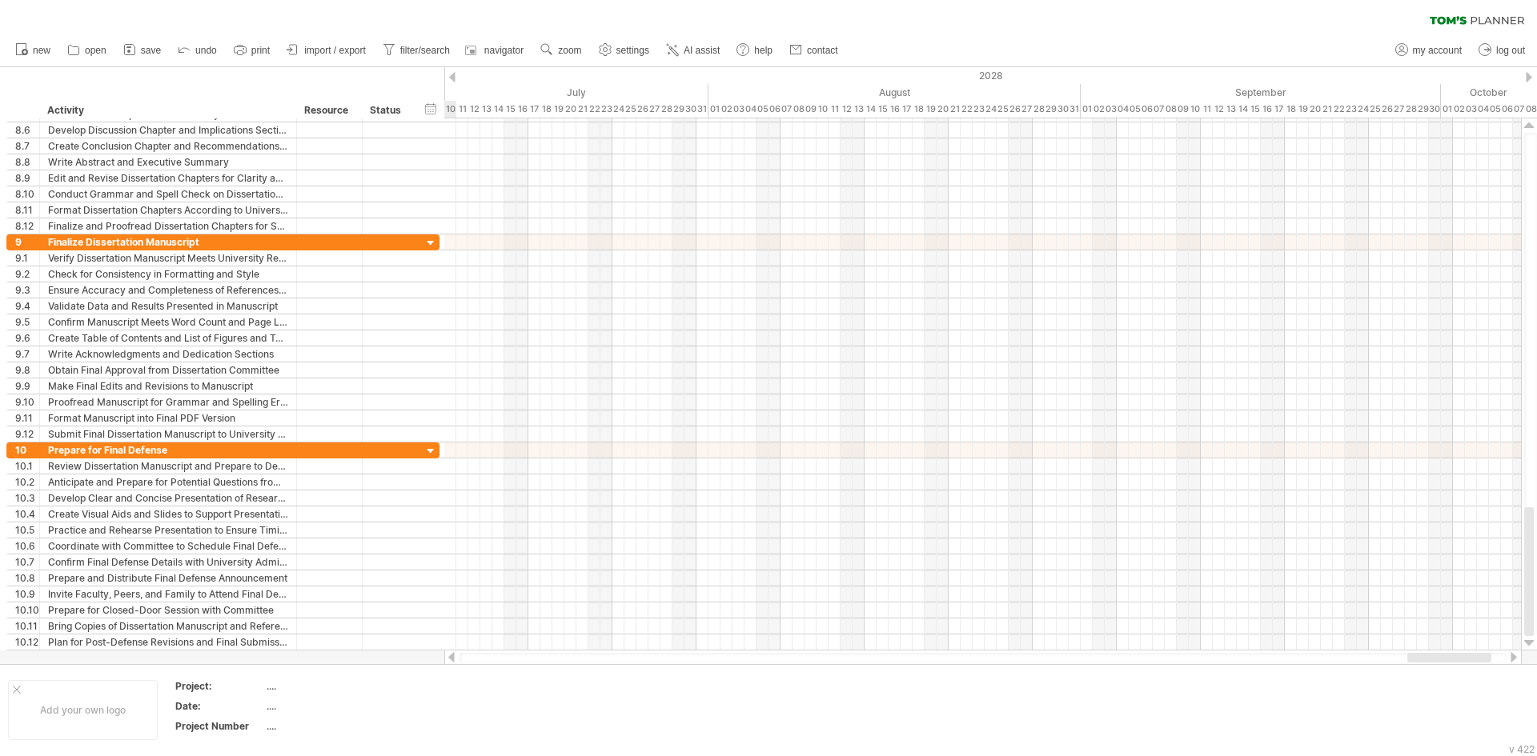
click at [1530, 78] on div at bounding box center [1528, 77] width 6 height 10
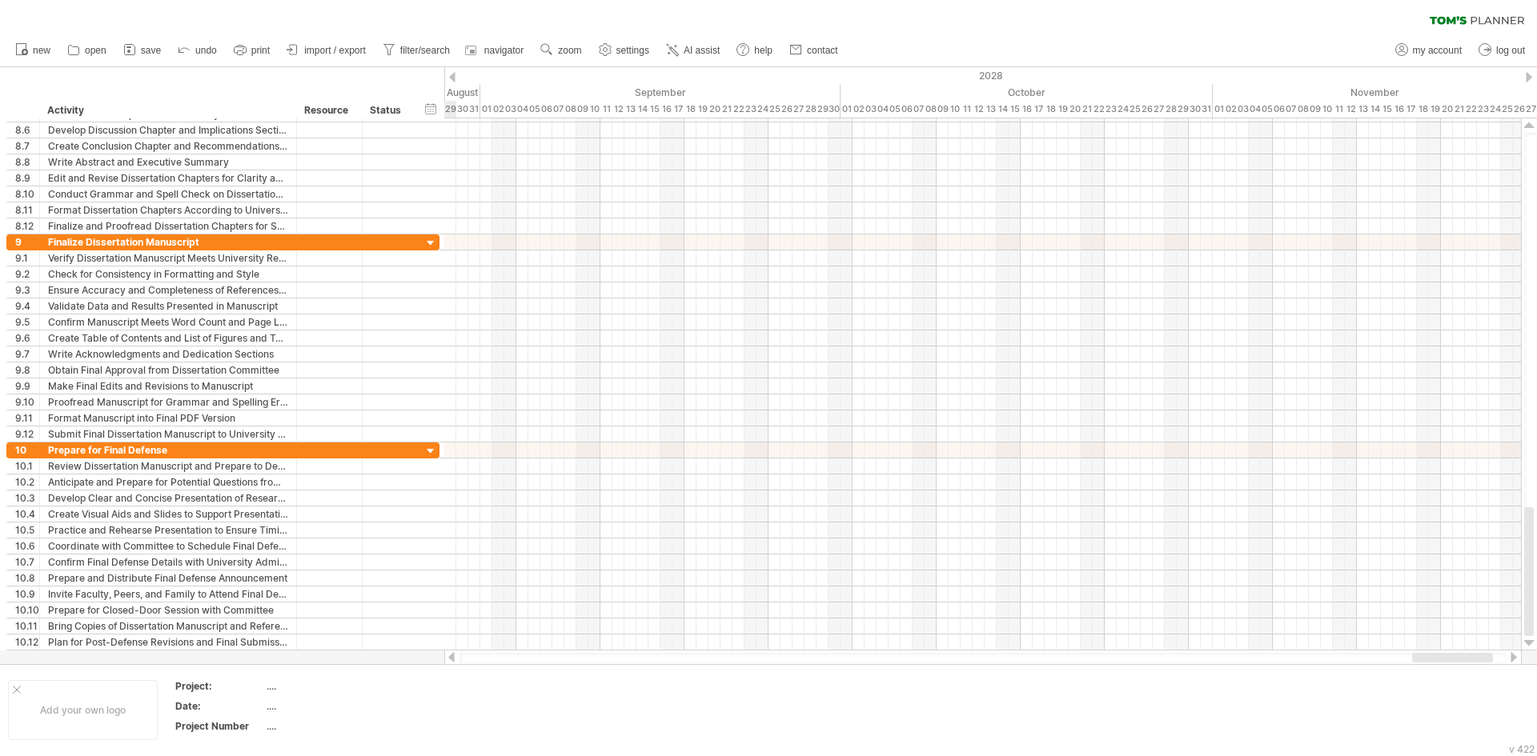
click at [1530, 78] on div at bounding box center [1528, 77] width 6 height 10
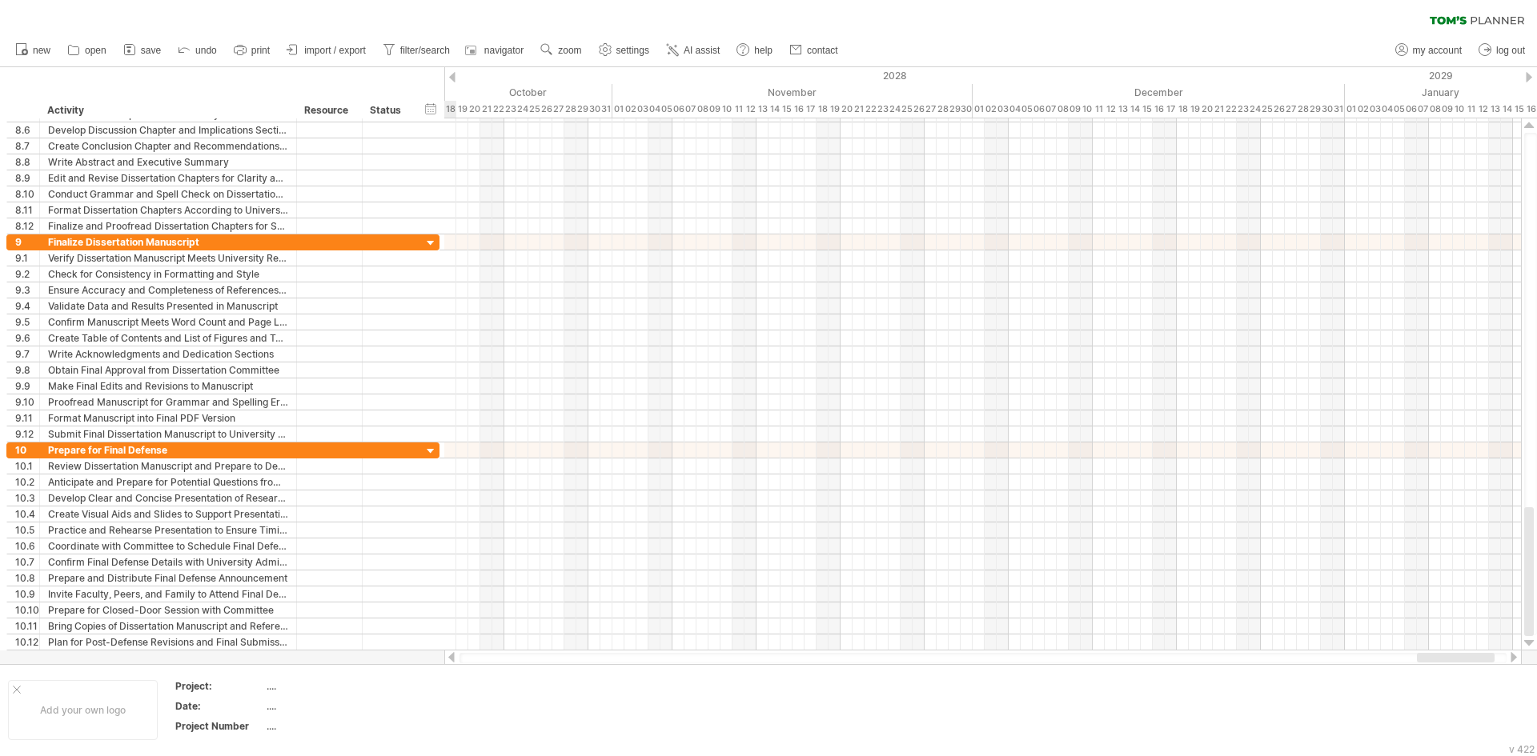
click at [1530, 78] on div at bounding box center [1528, 77] width 6 height 10
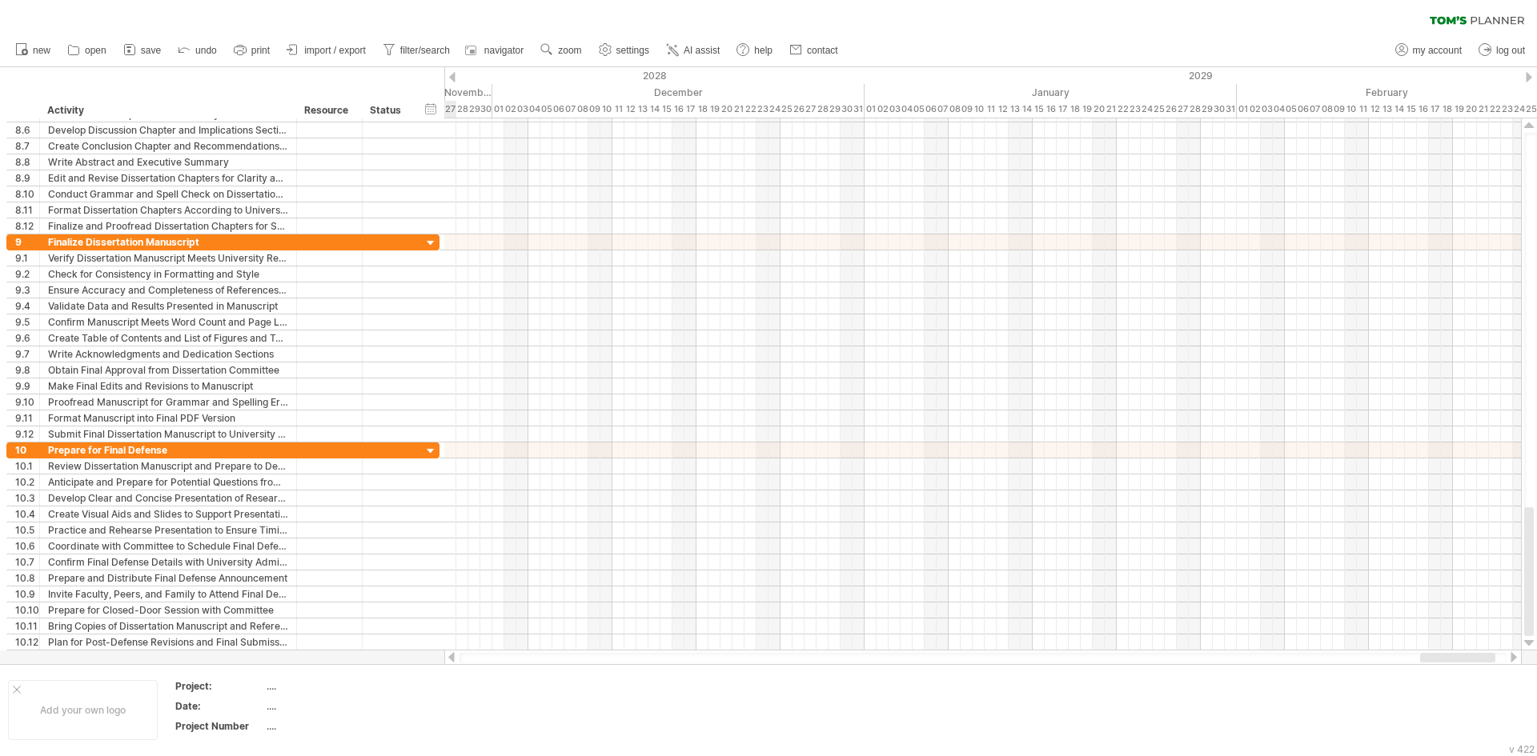
click at [1530, 78] on div at bounding box center [1528, 77] width 6 height 10
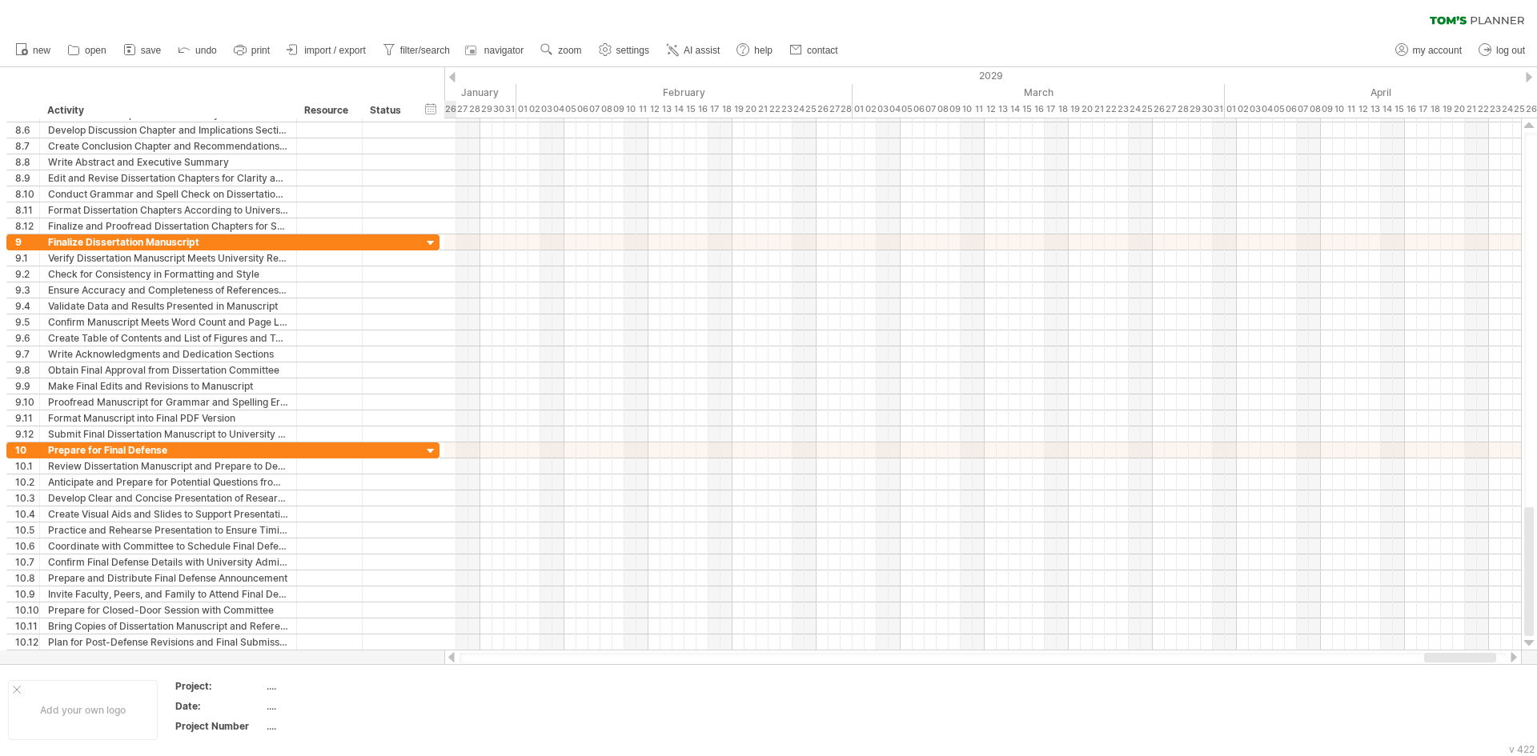
click at [1530, 78] on div at bounding box center [1528, 77] width 6 height 10
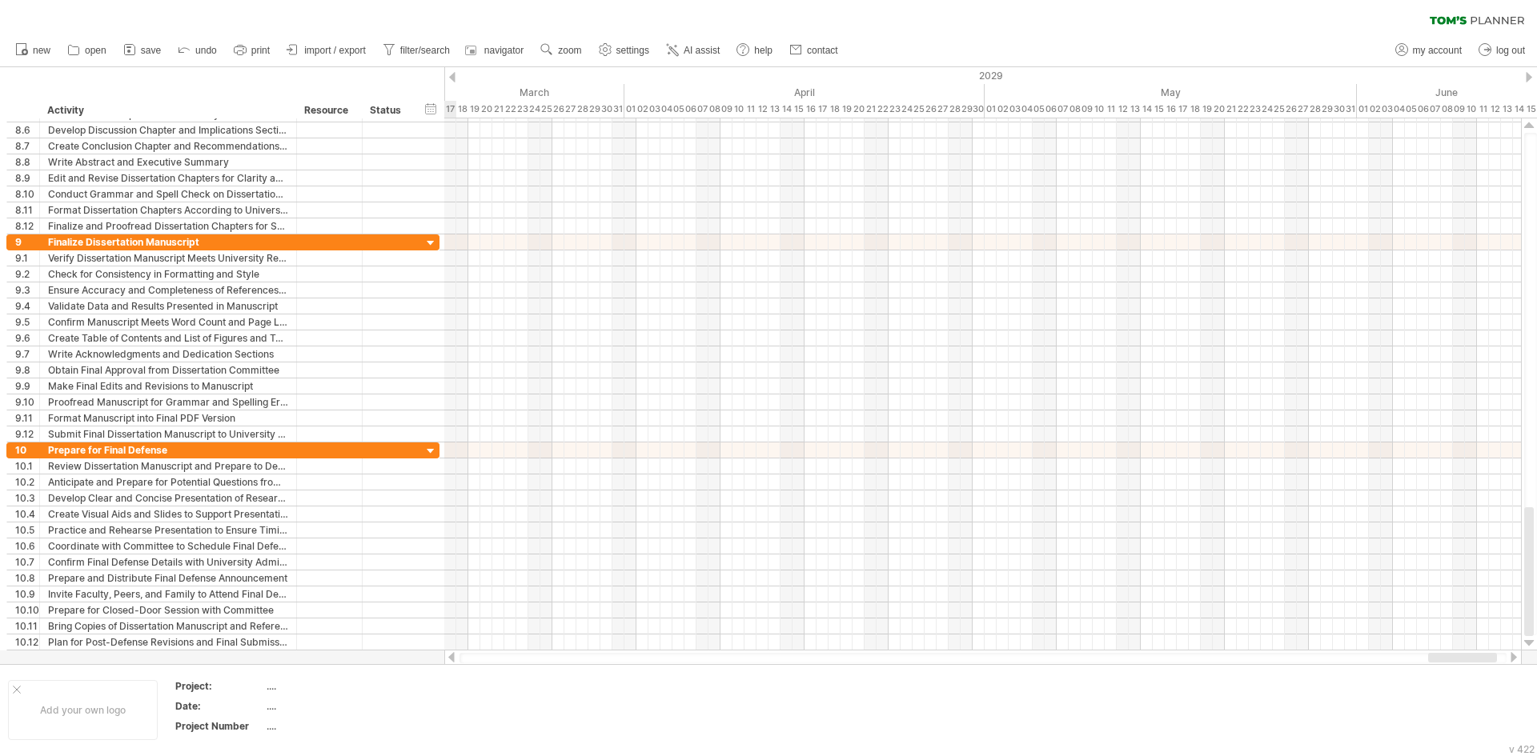
click at [1530, 78] on div at bounding box center [1528, 77] width 6 height 10
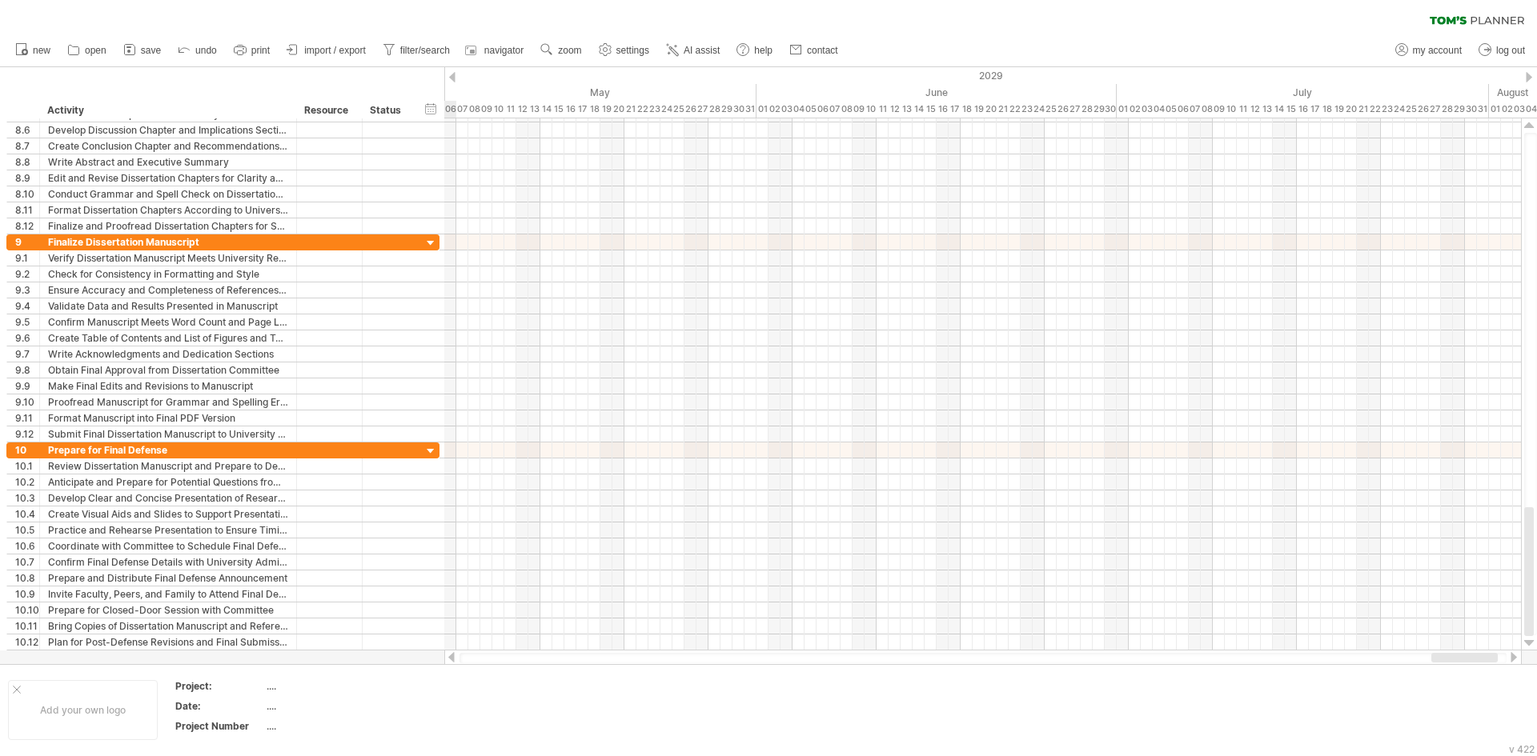
click at [1530, 78] on div at bounding box center [1528, 77] width 6 height 10
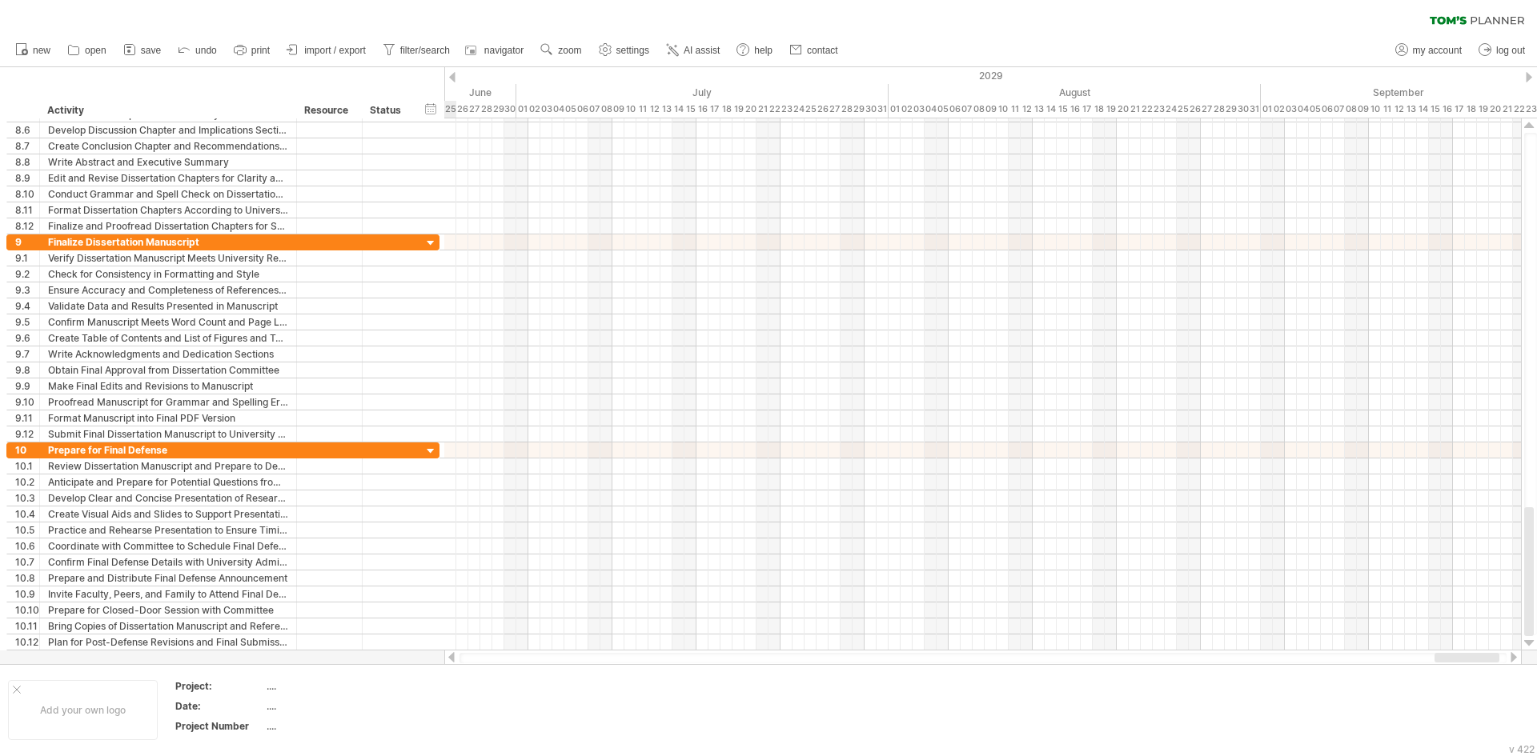
click at [1530, 78] on div at bounding box center [1528, 77] width 6 height 10
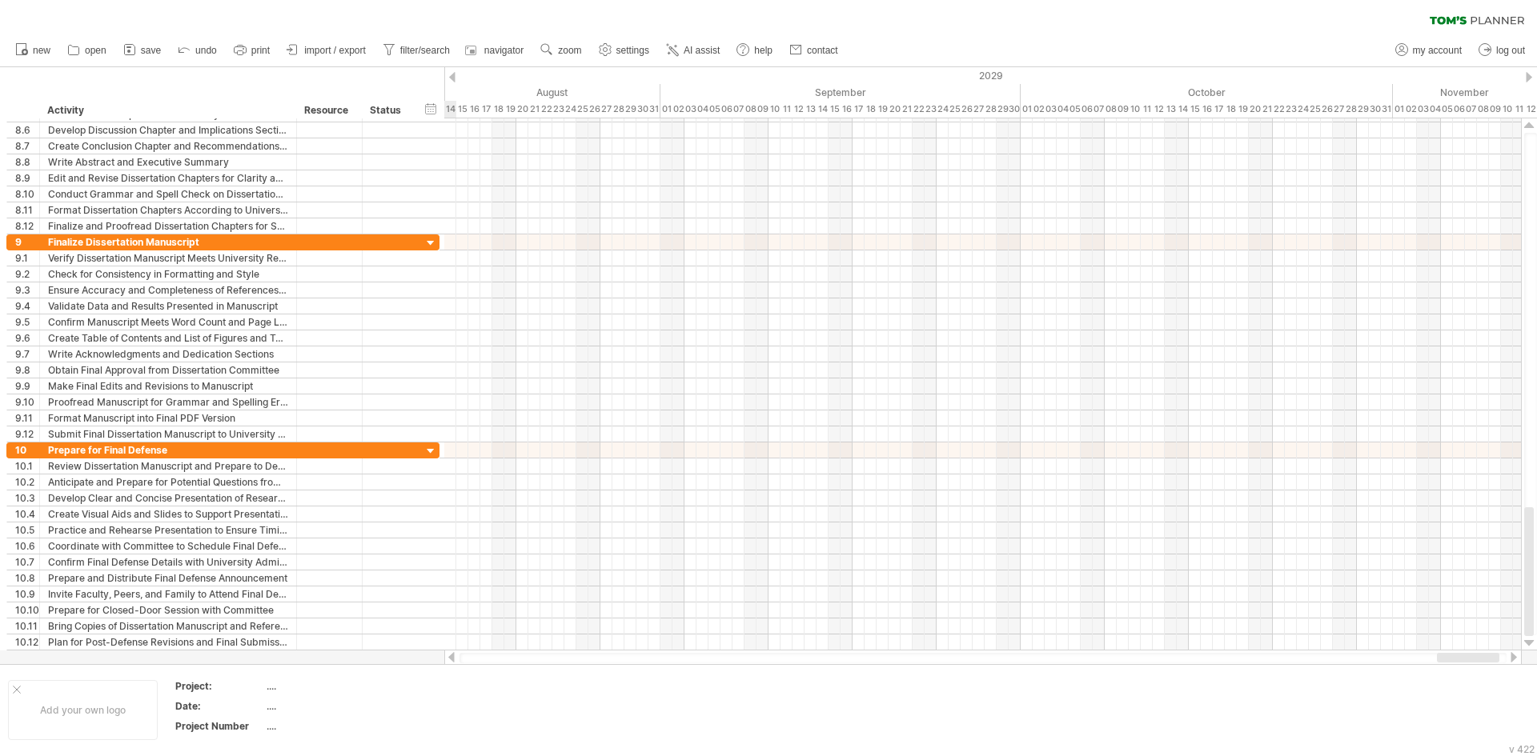
click at [1530, 78] on div at bounding box center [1528, 77] width 6 height 10
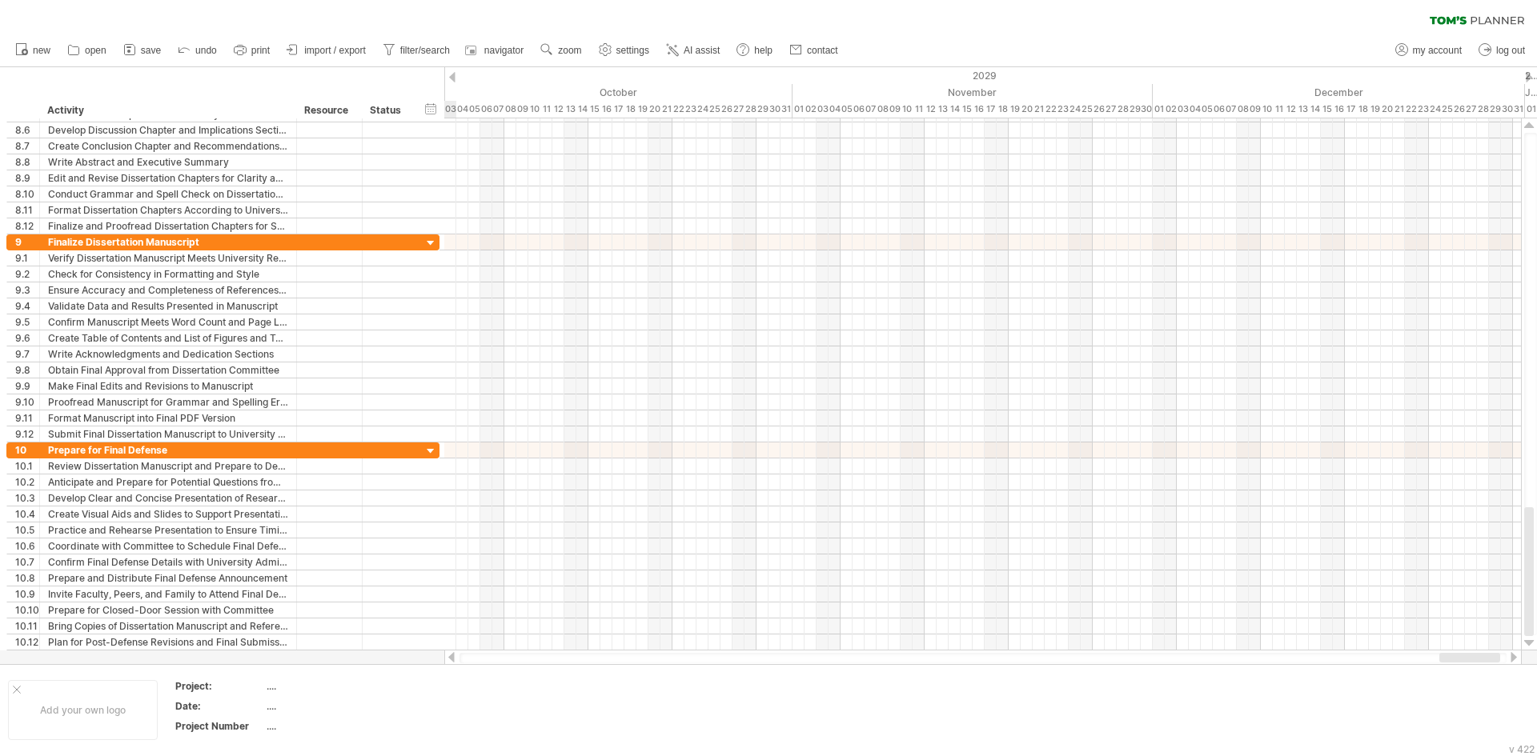
click at [1530, 78] on div at bounding box center [1528, 77] width 6 height 10
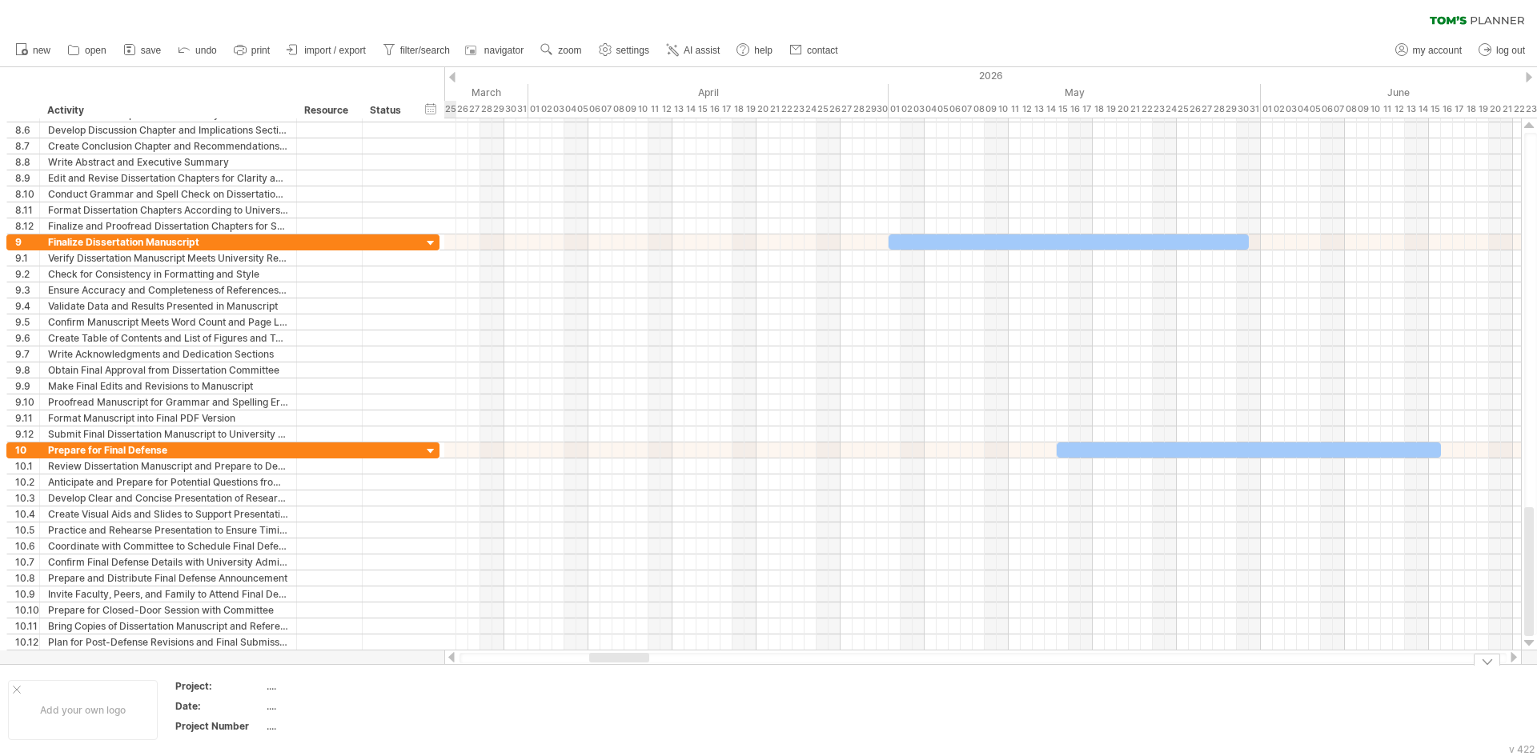
drag, startPoint x: 1461, startPoint y: 654, endPoint x: 609, endPoint y: 720, distance: 854.1
click at [609, 720] on div "Trying to reach [DOMAIN_NAME] Connected again... 0% clear filter new 1" at bounding box center [768, 378] width 1537 height 756
click at [1133, 451] on div at bounding box center [1248, 450] width 384 height 15
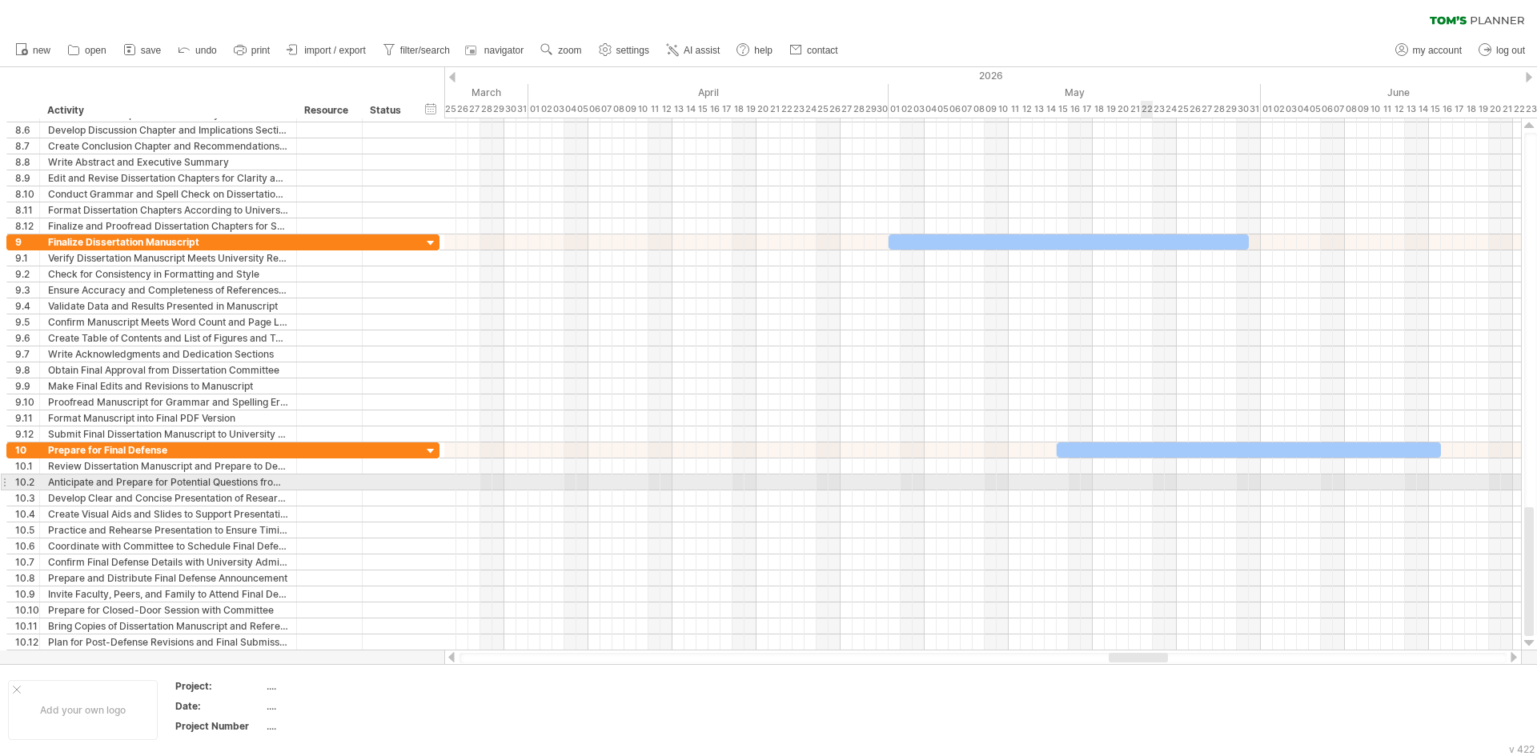
click at [1140, 476] on div at bounding box center [982, 483] width 1076 height 16
